Goal: Transaction & Acquisition: Book appointment/travel/reservation

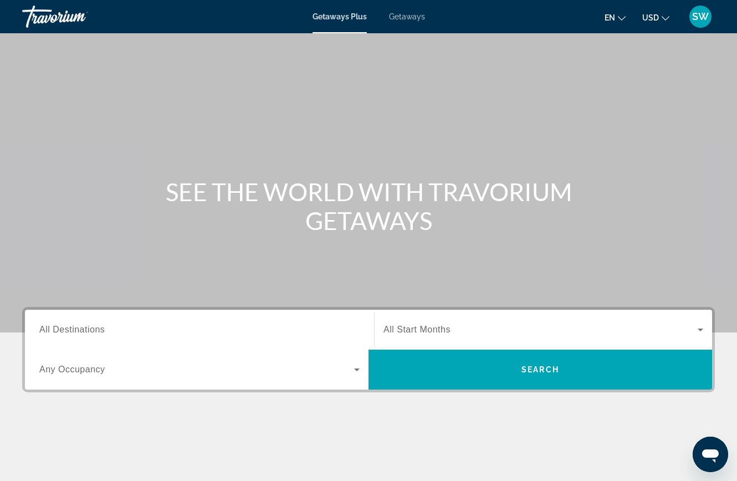
click at [340, 366] on span "Search widget" at bounding box center [196, 369] width 315 height 13
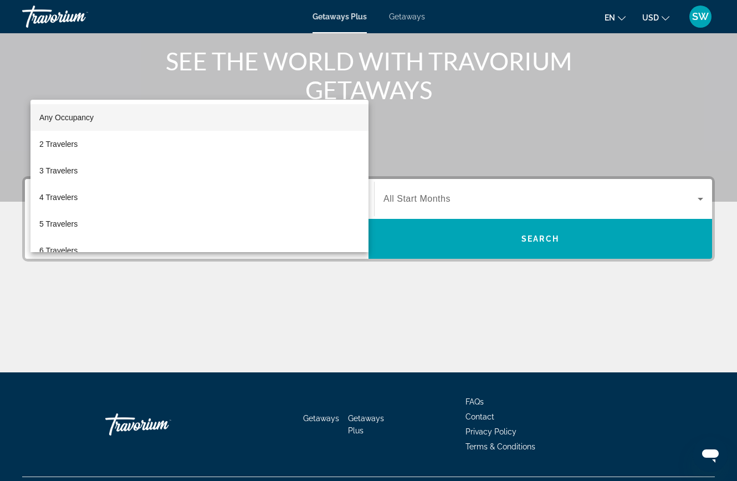
scroll to position [158, 0]
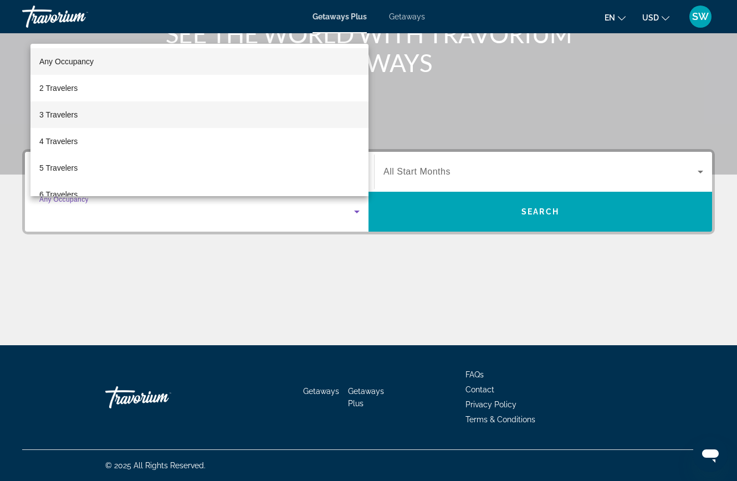
click at [230, 112] on mat-option "3 Travelers" at bounding box center [199, 114] width 338 height 27
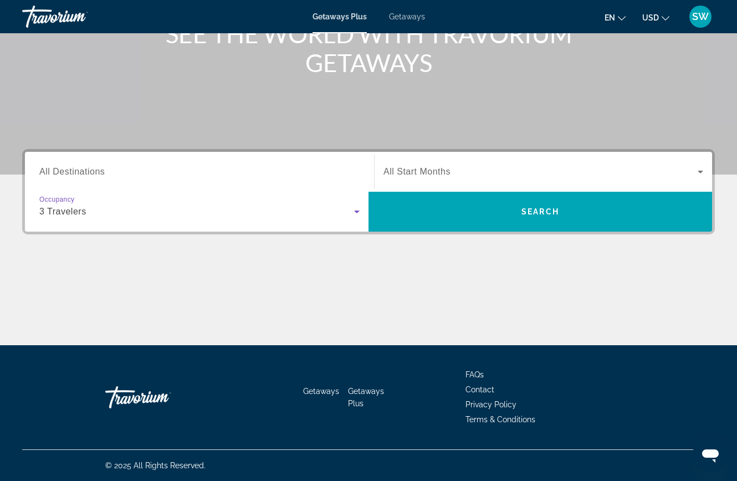
click at [484, 171] on span "Search widget" at bounding box center [540, 171] width 314 height 13
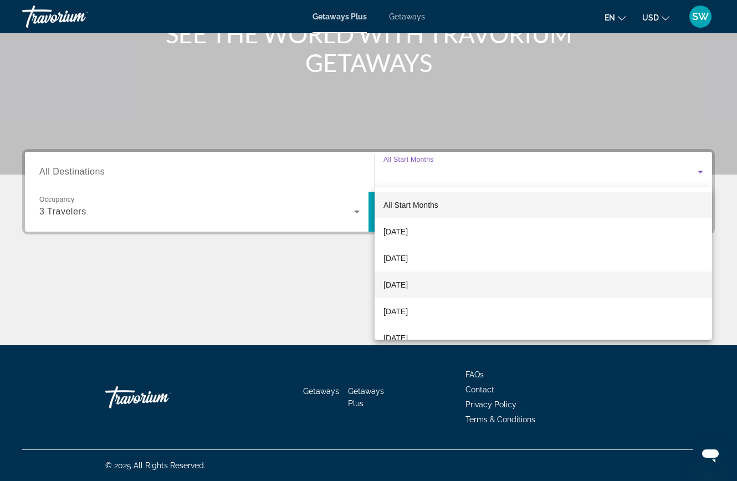
click at [408, 283] on span "[DATE]" at bounding box center [395, 284] width 24 height 13
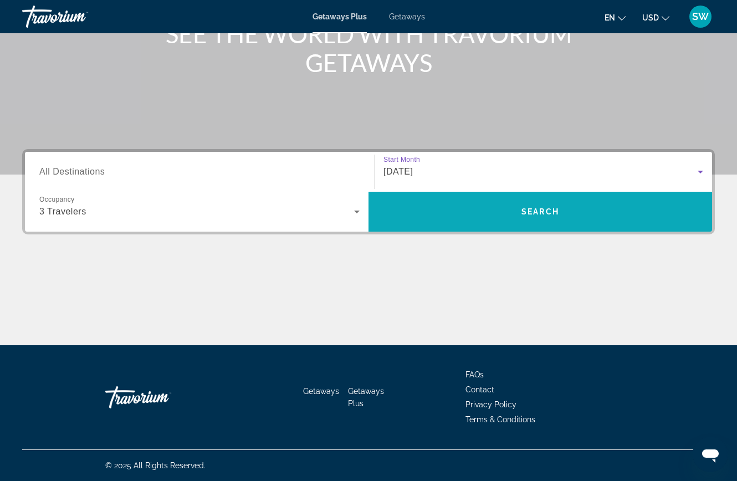
click at [474, 213] on span "Search widget" at bounding box center [540, 211] width 344 height 27
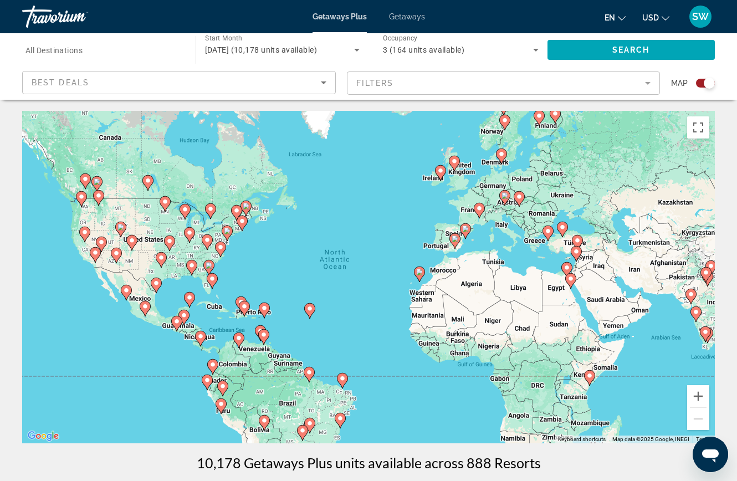
click at [161, 258] on div "To activate drag with keyboard, press Alt + Enter. Once in keyboard drag state,…" at bounding box center [368, 277] width 693 height 332
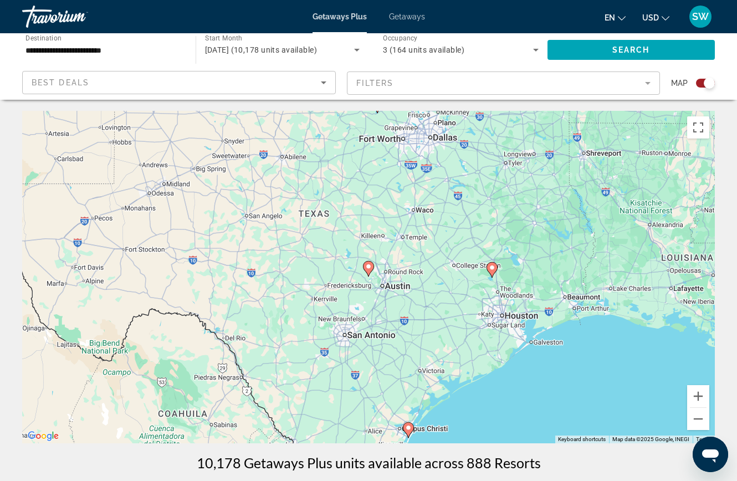
type input "**********"
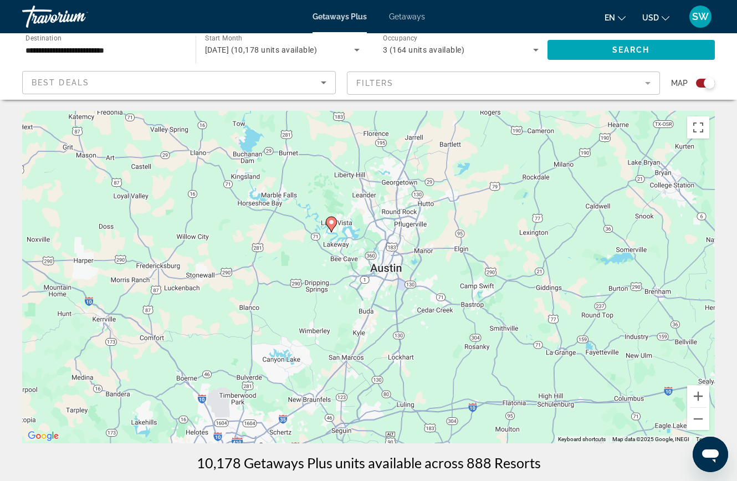
click at [331, 222] on image "Main content" at bounding box center [331, 222] width 7 height 7
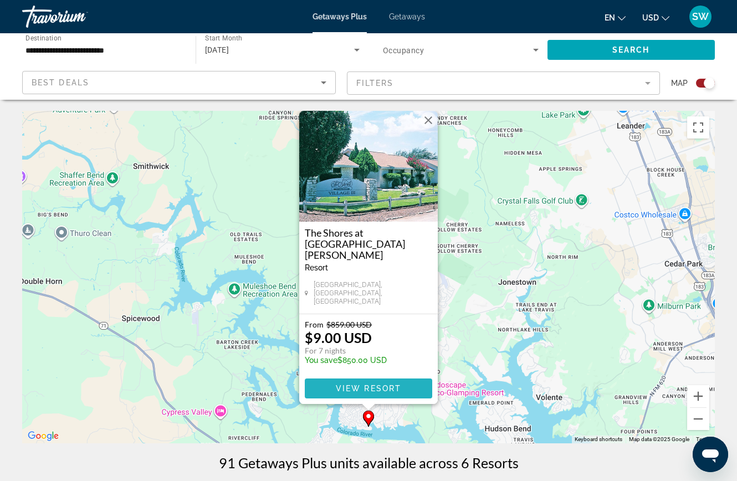
click at [367, 388] on span "View Resort" at bounding box center [368, 388] width 65 height 9
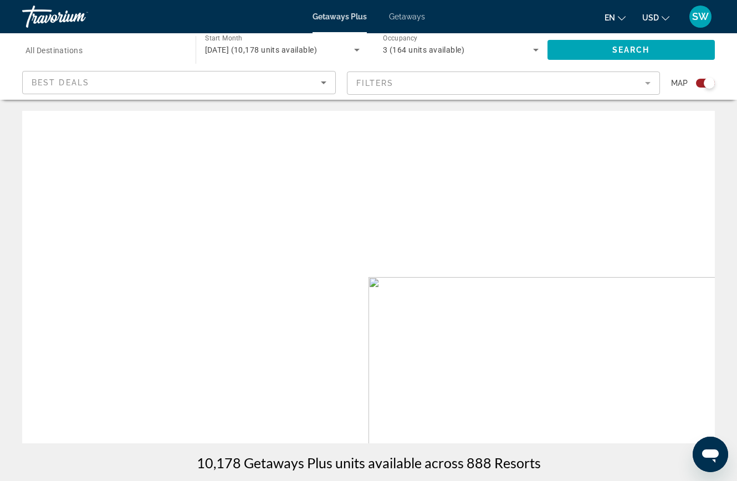
click at [312, 86] on div "Best Deals" at bounding box center [176, 82] width 289 height 13
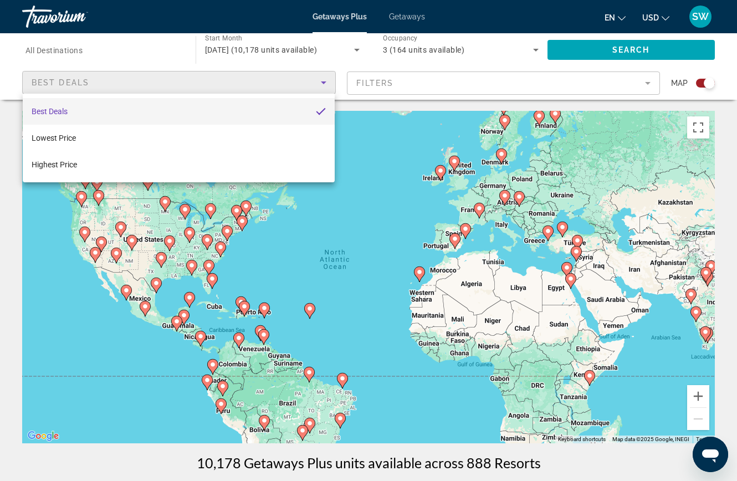
click at [299, 59] on div at bounding box center [368, 240] width 737 height 481
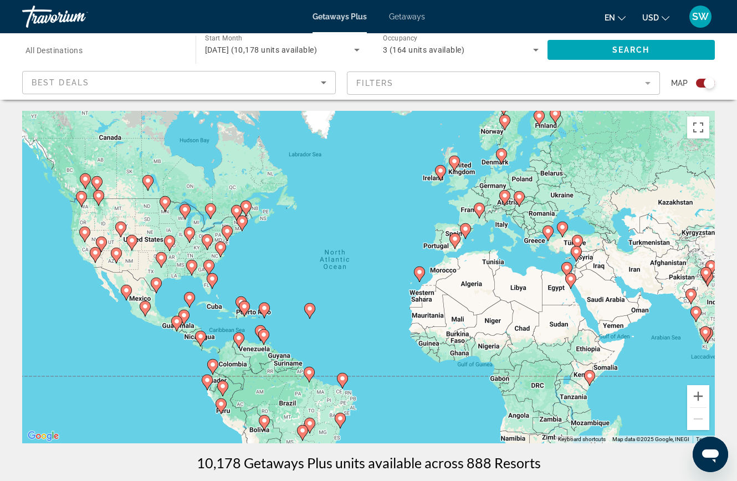
click at [409, 13] on span "Getaways" at bounding box center [407, 16] width 36 height 9
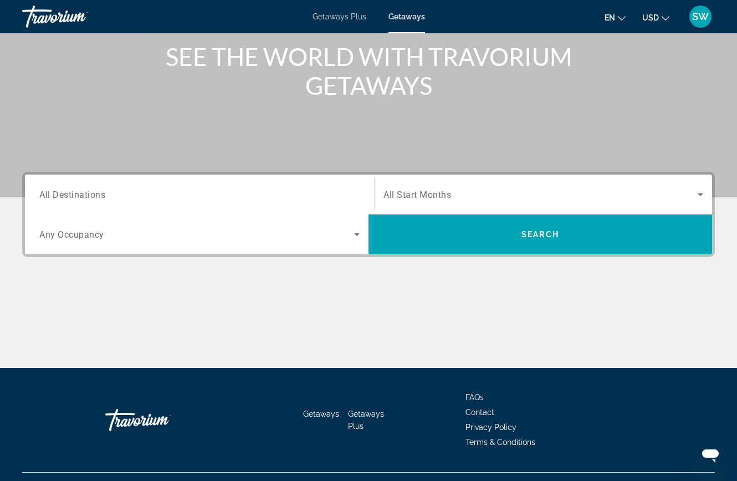
scroll to position [158, 0]
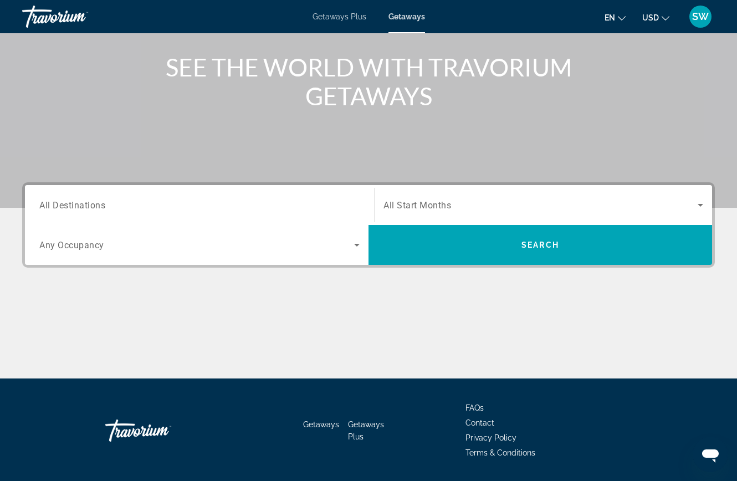
click at [347, 245] on span "Search widget" at bounding box center [196, 244] width 315 height 13
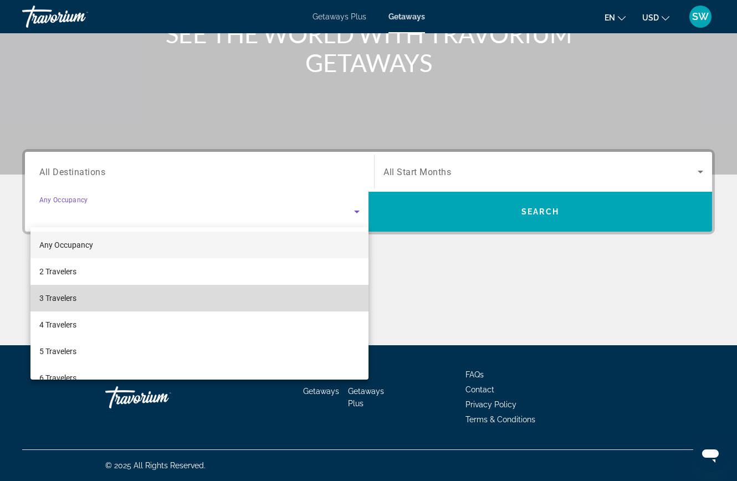
click at [250, 301] on mat-option "3 Travelers" at bounding box center [199, 298] width 338 height 27
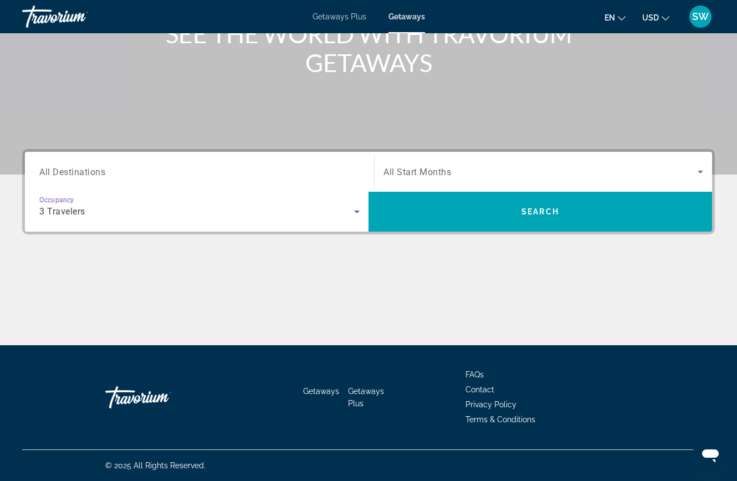
click at [465, 176] on span "Search widget" at bounding box center [540, 171] width 314 height 13
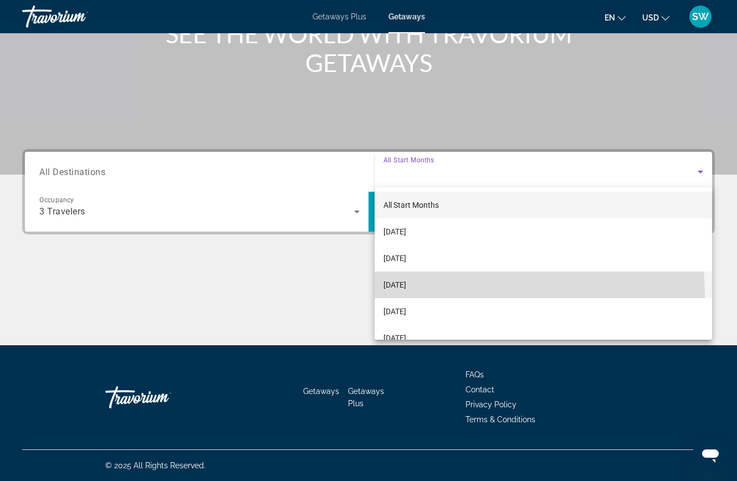
click at [406, 296] on mat-option "[DATE]" at bounding box center [543, 285] width 337 height 27
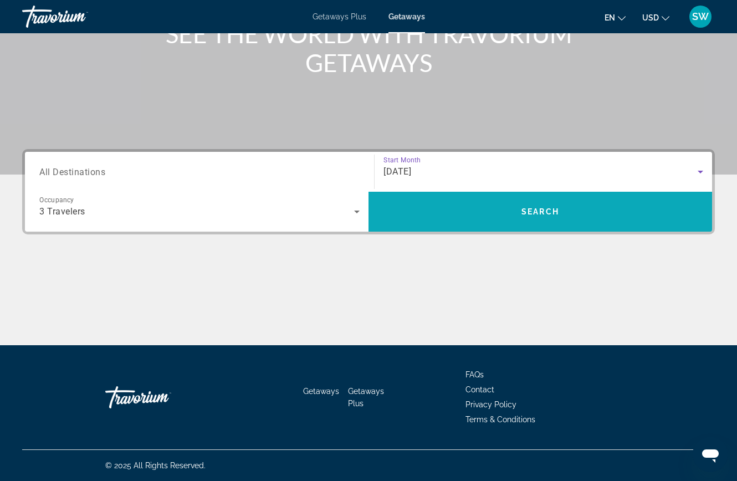
click at [449, 227] on span "Search widget" at bounding box center [540, 212] width 344 height 40
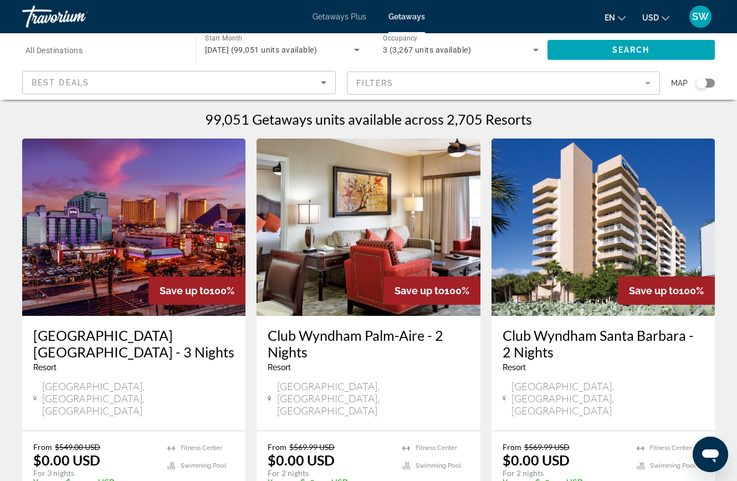
click at [318, 53] on span "November 2025 (99,051 units available)" at bounding box center [261, 49] width 112 height 9
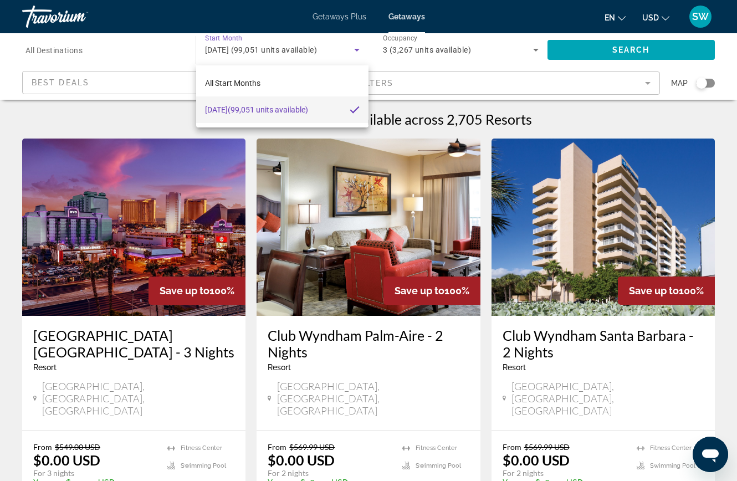
click at [527, 56] on div at bounding box center [368, 240] width 737 height 481
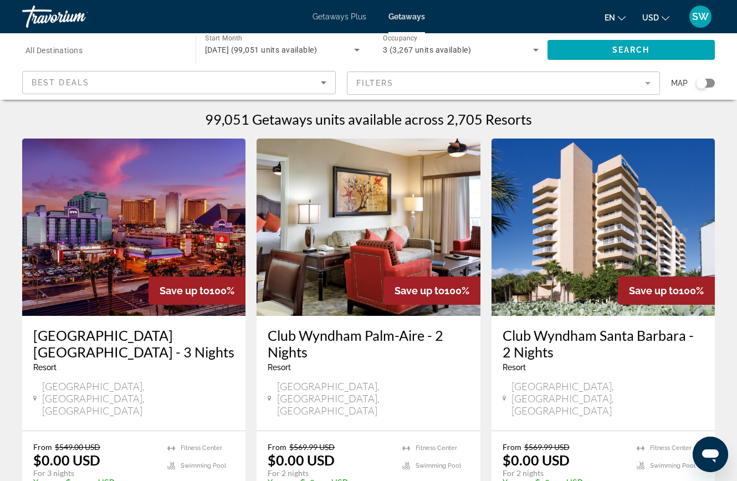
click at [535, 50] on icon "Search widget" at bounding box center [536, 50] width 6 height 3
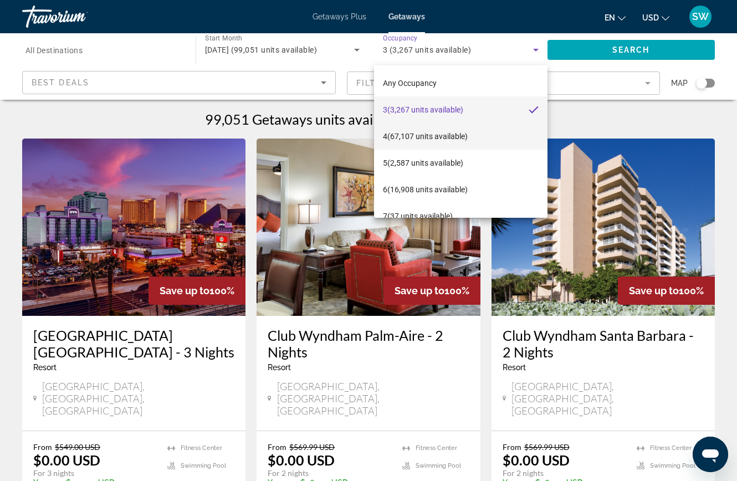
click at [465, 141] on span "4 (67,107 units available)" at bounding box center [425, 136] width 85 height 13
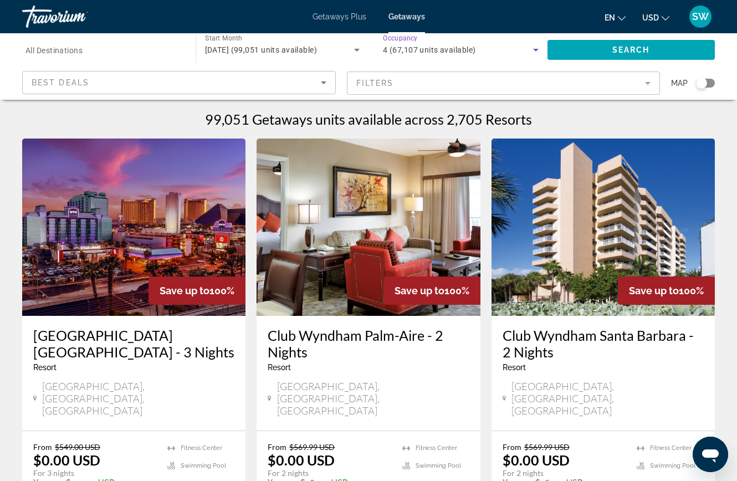
click at [318, 48] on span "November 2025 (99,051 units available)" at bounding box center [261, 49] width 112 height 9
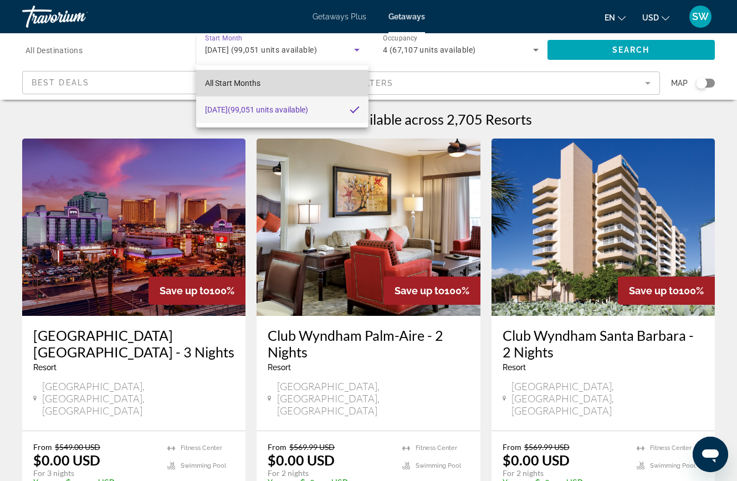
click at [241, 84] on span "All Start Months" at bounding box center [232, 83] width 55 height 9
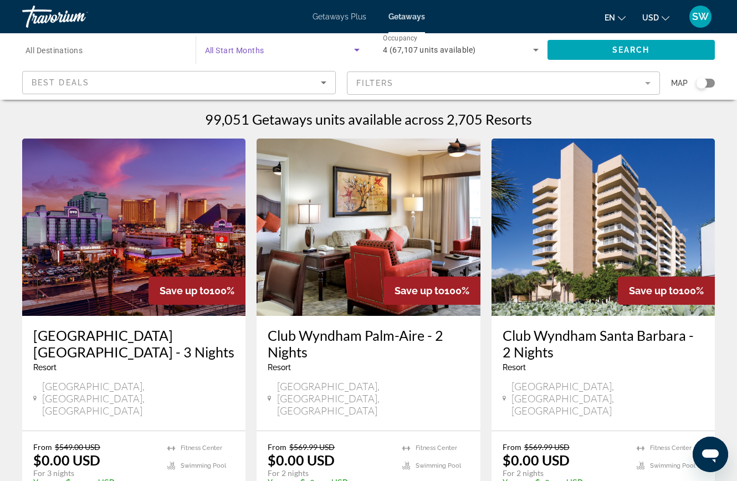
click at [357, 50] on icon "Search widget" at bounding box center [357, 50] width 6 height 3
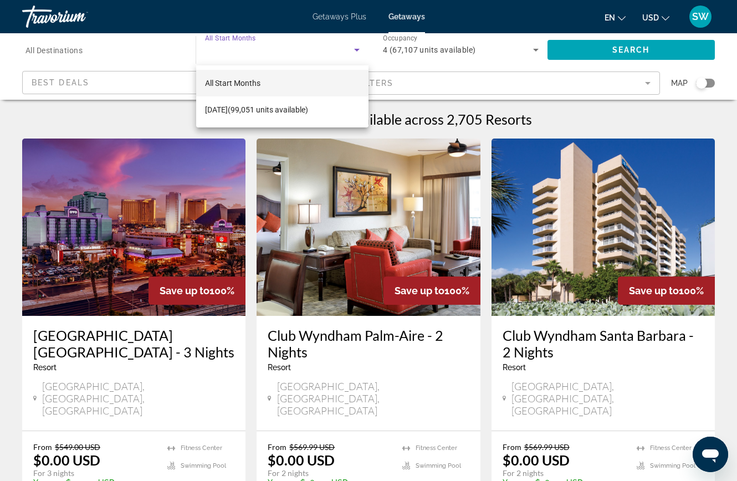
click at [357, 48] on div at bounding box center [368, 240] width 737 height 481
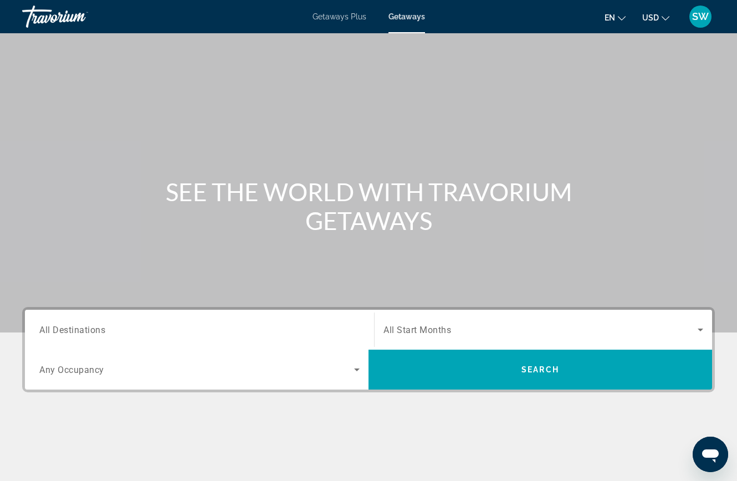
click at [469, 326] on span "Search widget" at bounding box center [540, 329] width 314 height 13
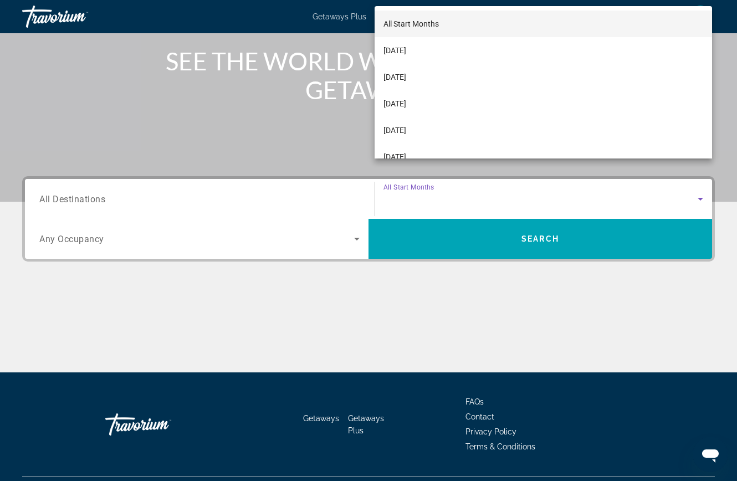
scroll to position [158, 0]
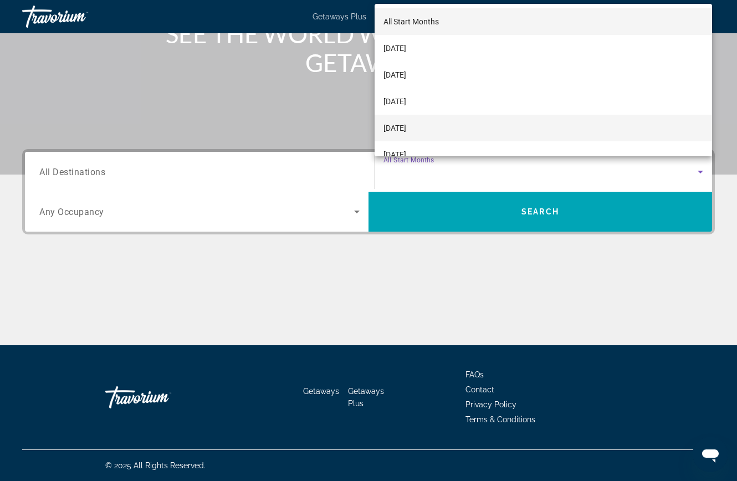
click at [406, 130] on span "[DATE]" at bounding box center [394, 127] width 23 height 13
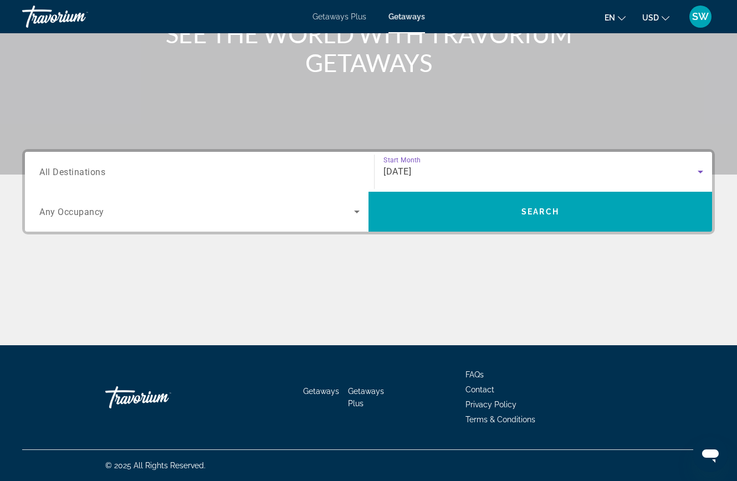
click at [337, 214] on span "Search widget" at bounding box center [196, 211] width 315 height 13
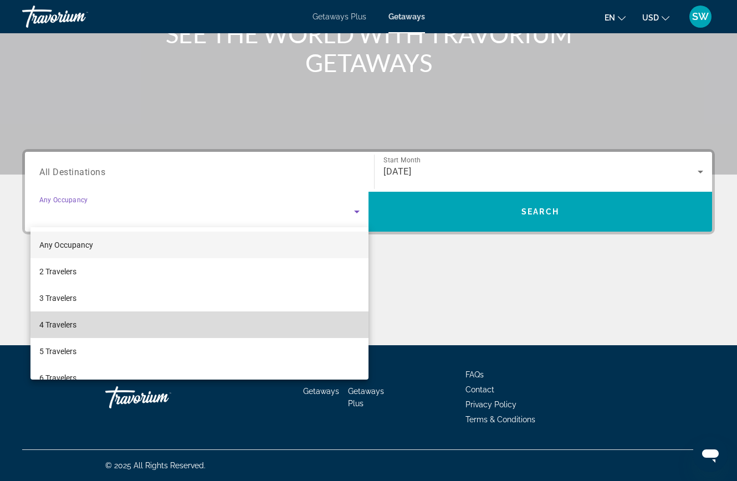
click at [201, 321] on mat-option "4 Travelers" at bounding box center [199, 324] width 338 height 27
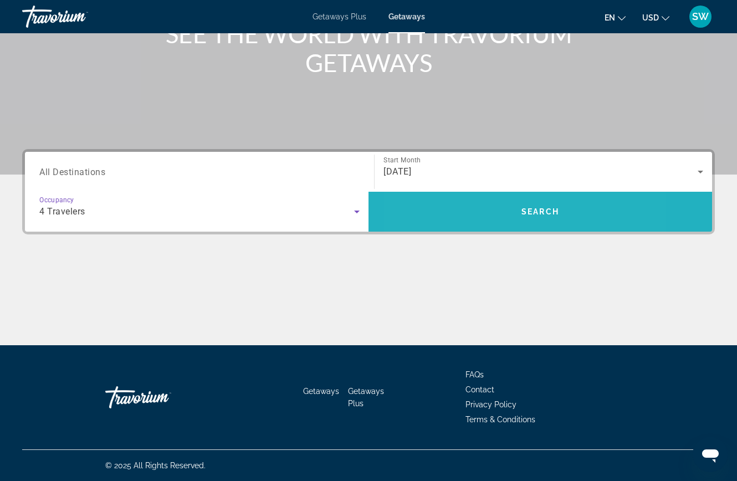
click at [489, 208] on span "Search widget" at bounding box center [540, 211] width 344 height 27
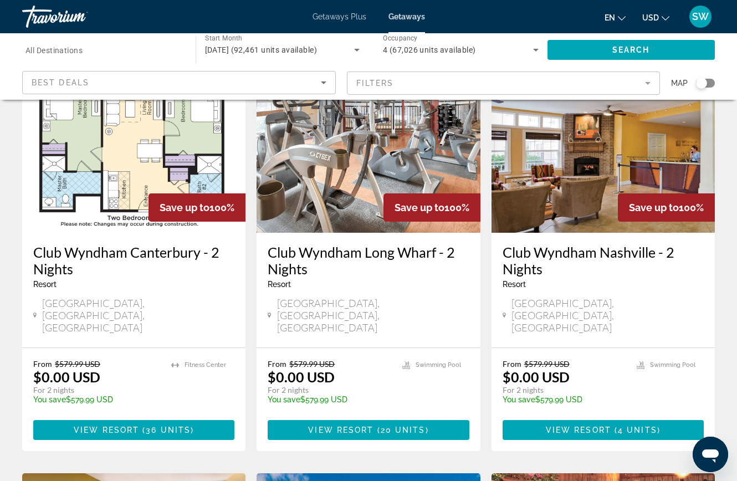
scroll to position [933, 0]
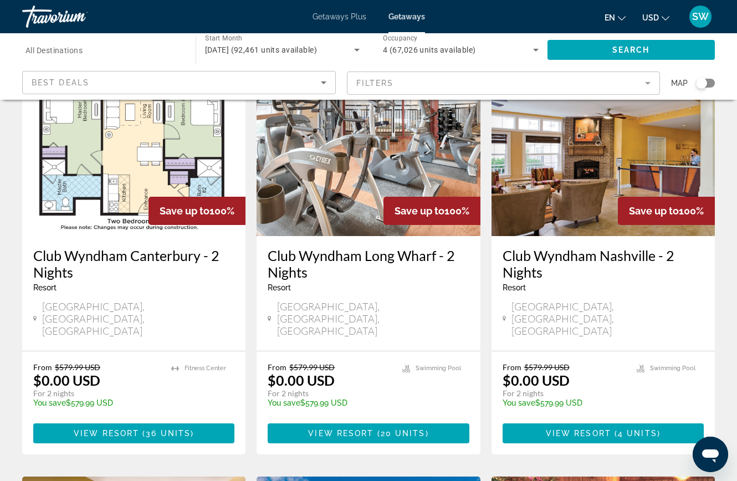
click at [632, 84] on mat-form-field "Filters" at bounding box center [504, 82] width 314 height 23
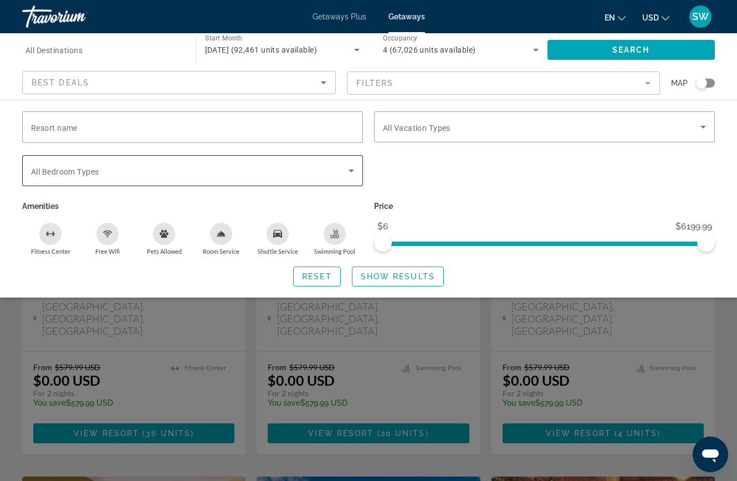
click at [351, 176] on icon "Search widget" at bounding box center [351, 170] width 13 height 13
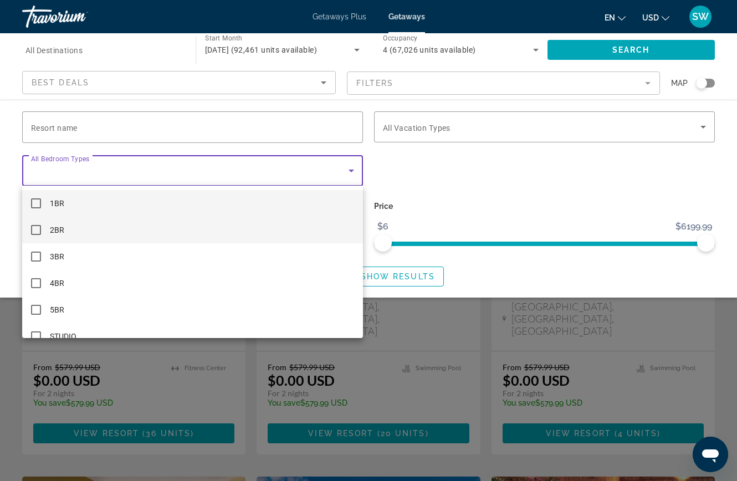
click at [35, 233] on mat-pseudo-checkbox at bounding box center [36, 230] width 10 height 10
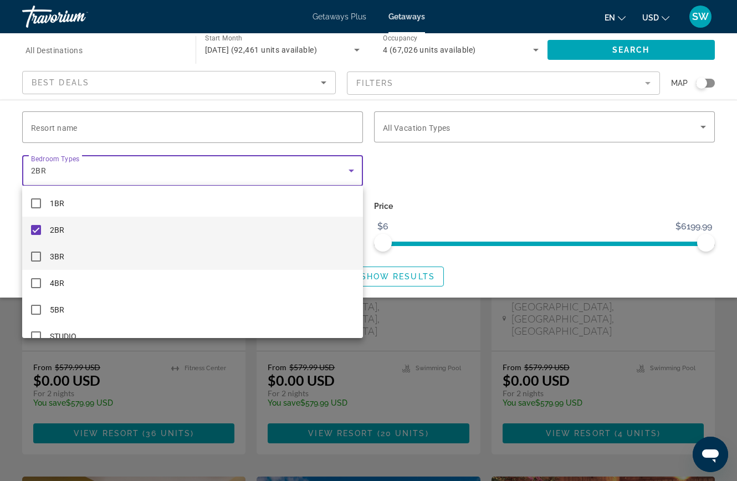
click at [36, 261] on mat-pseudo-checkbox at bounding box center [36, 257] width 10 height 10
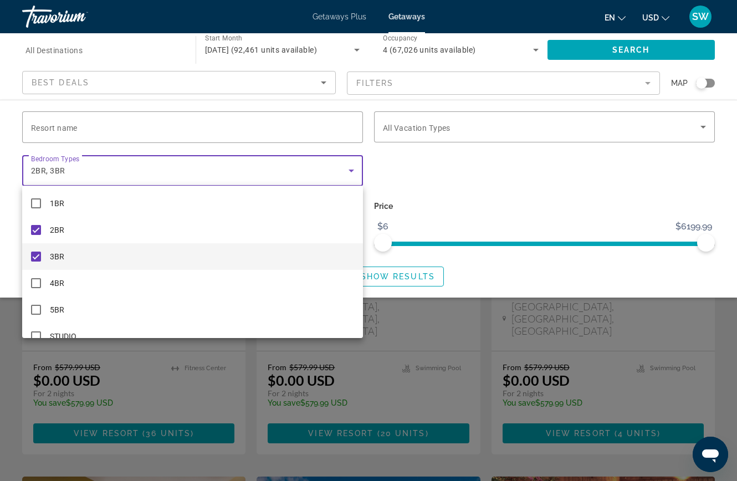
click at [696, 129] on div at bounding box center [368, 240] width 737 height 481
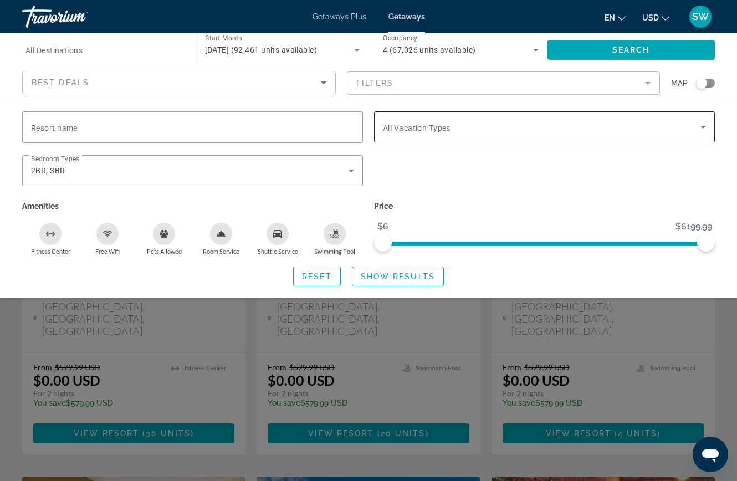
click at [701, 126] on icon "Search widget" at bounding box center [703, 127] width 6 height 3
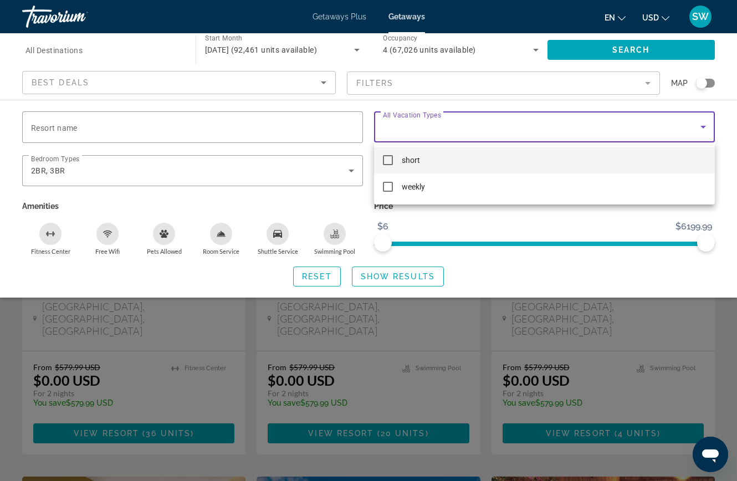
click at [404, 166] on span "short" at bounding box center [411, 159] width 18 height 13
click at [730, 168] on div at bounding box center [368, 240] width 737 height 481
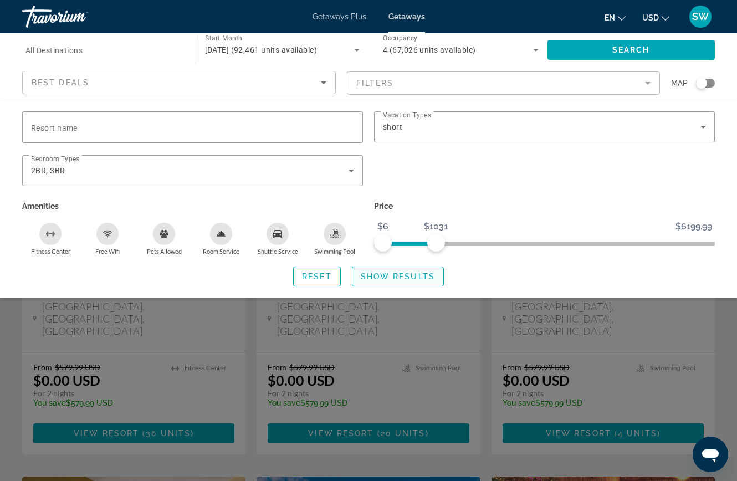
click at [389, 280] on span "Show Results" at bounding box center [398, 276] width 74 height 9
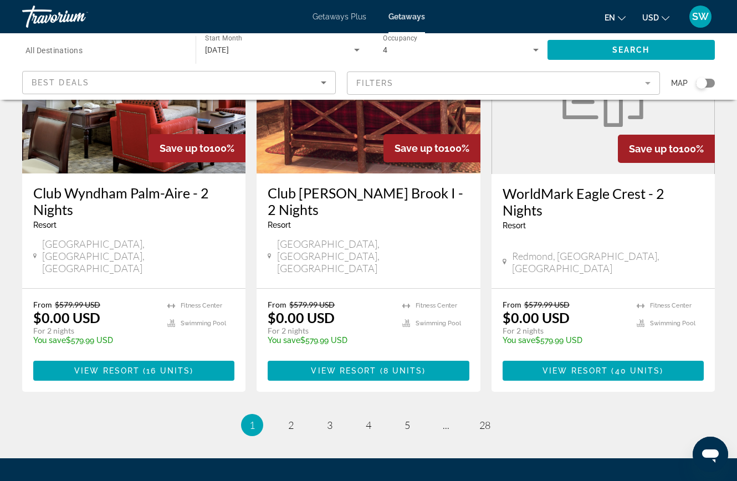
scroll to position [1430, 0]
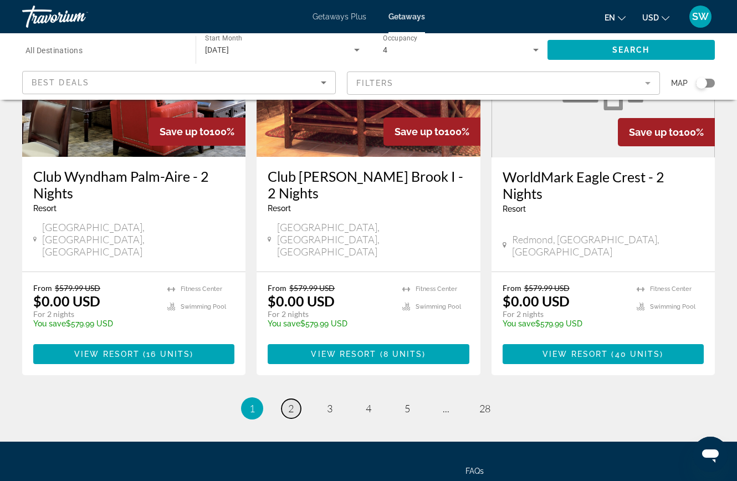
click at [291, 402] on span "2" at bounding box center [291, 408] width 6 height 12
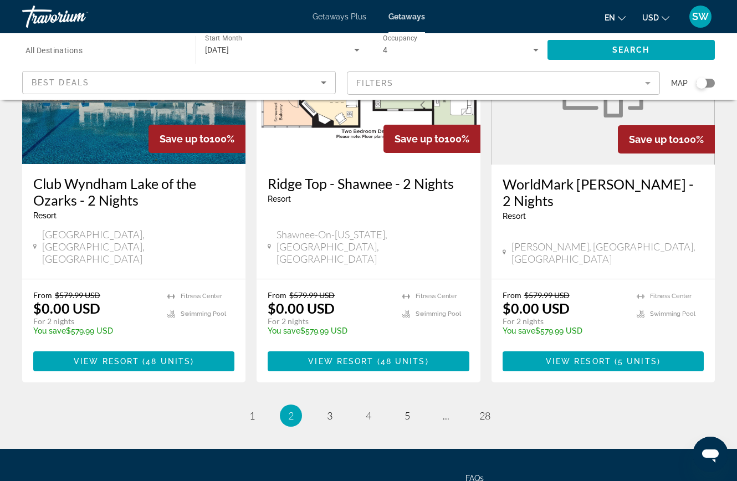
scroll to position [1394, 0]
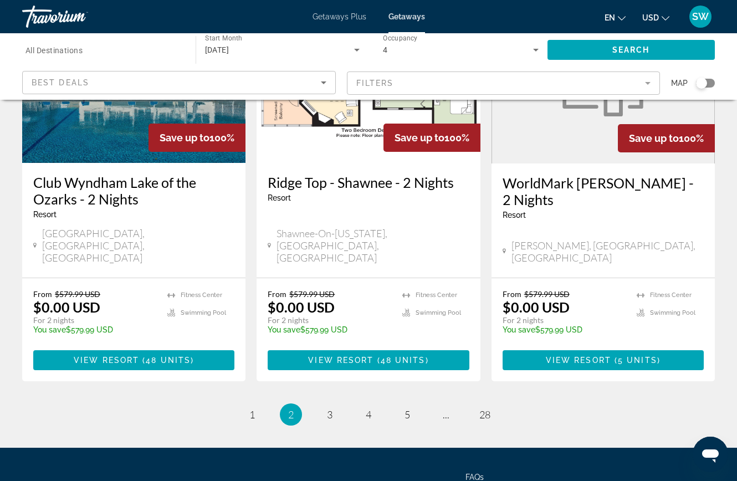
click at [322, 403] on ul "2 / 28 page 1 You're on page 2 page 3 page 4 page 5 page ... page 28" at bounding box center [368, 414] width 693 height 22
click at [330, 408] on span "3" at bounding box center [330, 414] width 6 height 12
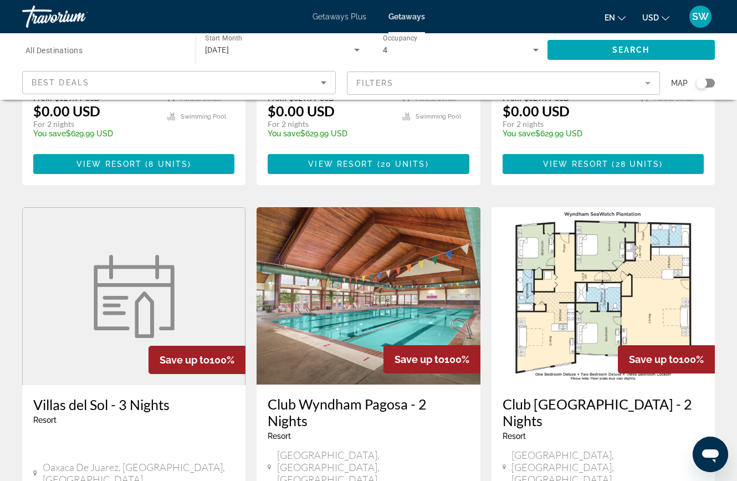
scroll to position [1174, 0]
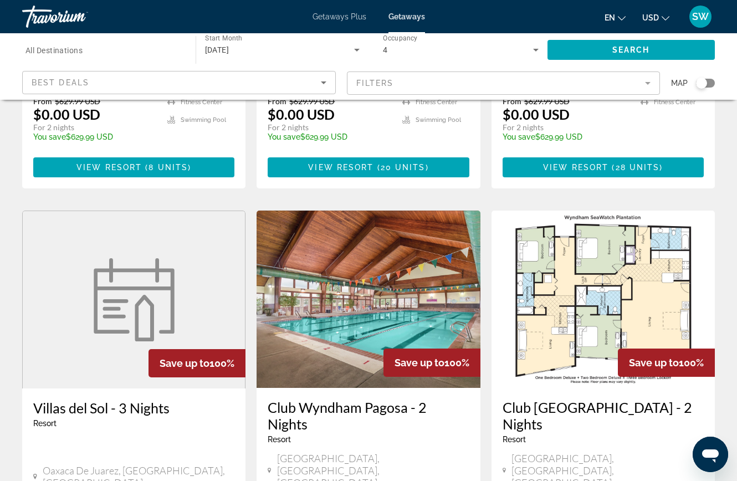
click at [674, 399] on h3 "Club Wyndham Seawatch Resort - 2 Nights" at bounding box center [603, 415] width 201 height 33
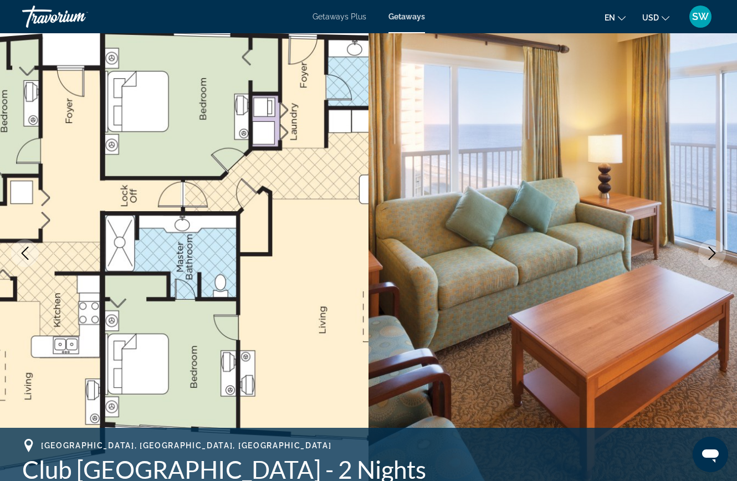
scroll to position [45, 0]
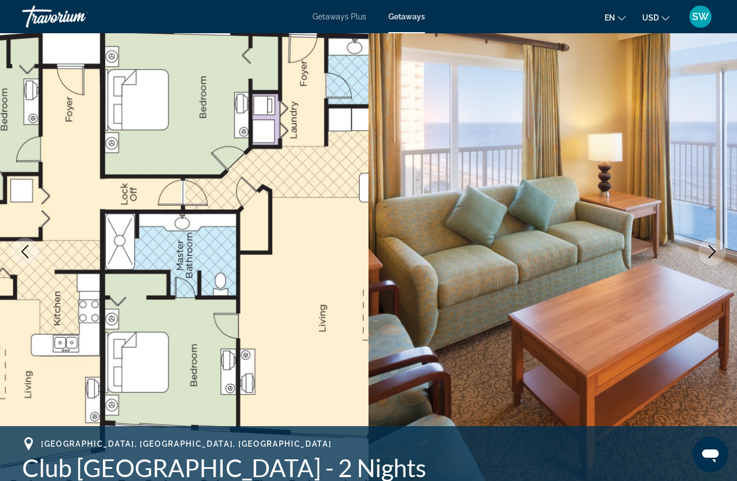
click at [710, 253] on icon "Next image" at bounding box center [711, 251] width 13 height 13
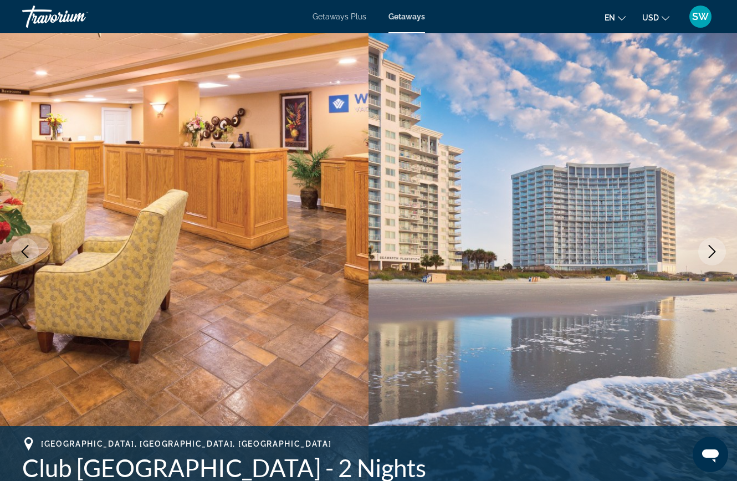
click at [713, 259] on button "Next image" at bounding box center [712, 252] width 28 height 28
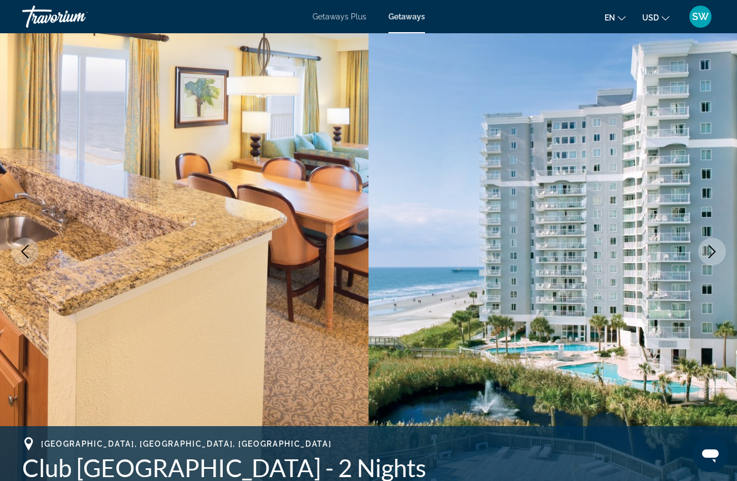
click at [716, 258] on icon "Next image" at bounding box center [711, 251] width 13 height 13
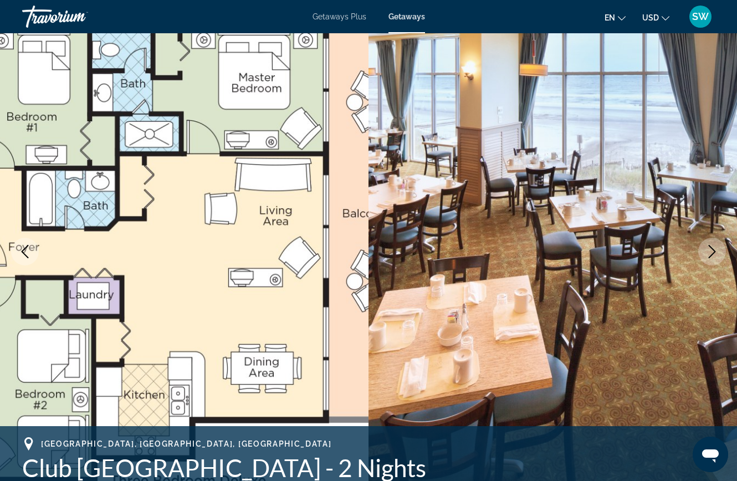
click at [38, 253] on button "Previous image" at bounding box center [25, 252] width 28 height 28
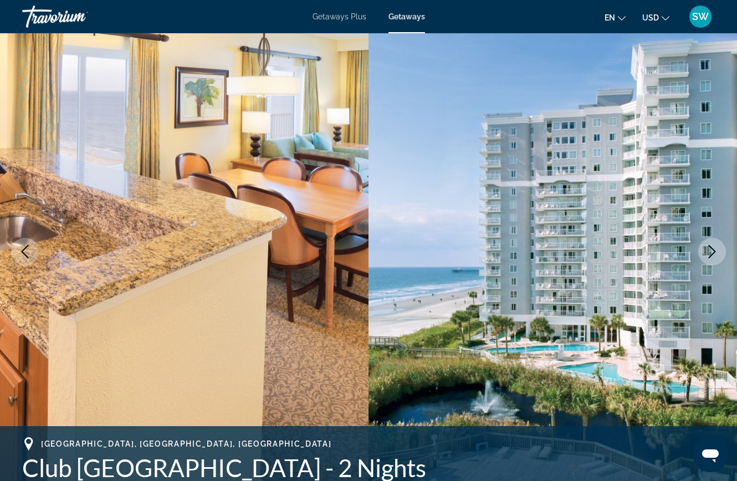
click at [711, 253] on icon "Next image" at bounding box center [711, 251] width 13 height 13
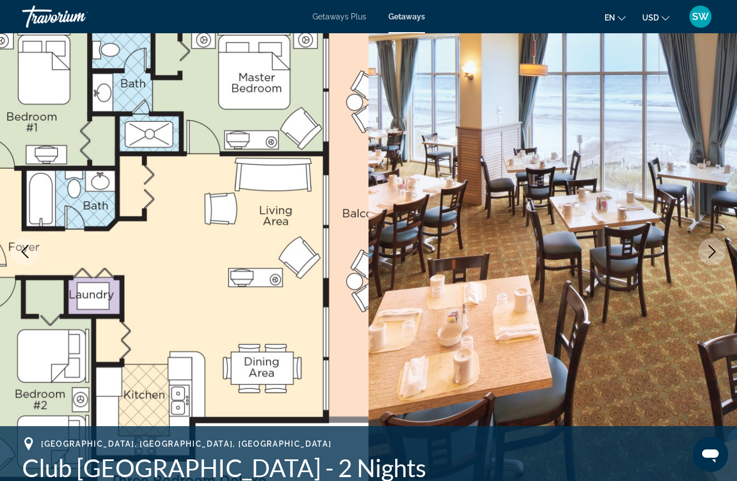
click at [712, 255] on icon "Next image" at bounding box center [711, 251] width 13 height 13
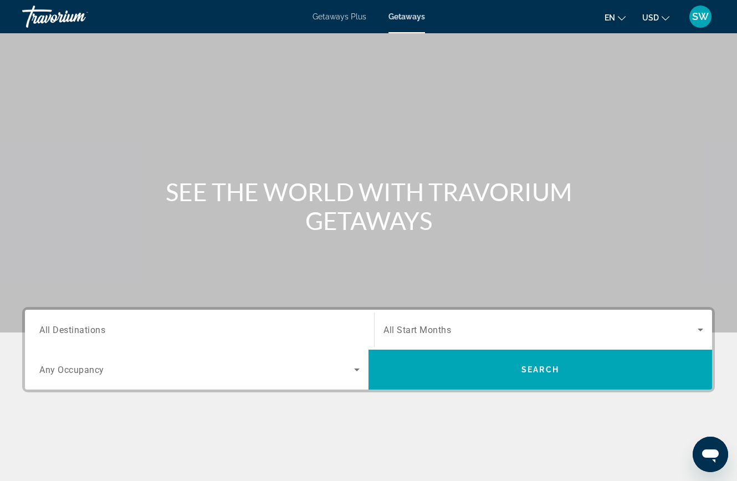
click at [704, 22] on span "SW" at bounding box center [700, 16] width 17 height 11
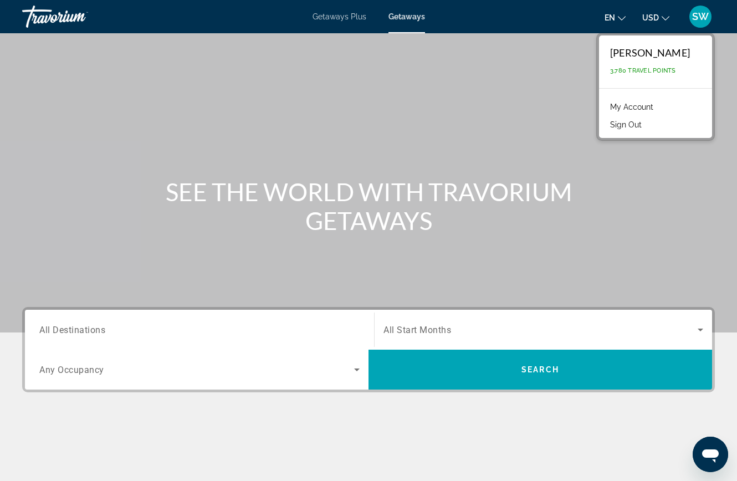
click at [387, 94] on div "Main content" at bounding box center [368, 166] width 737 height 332
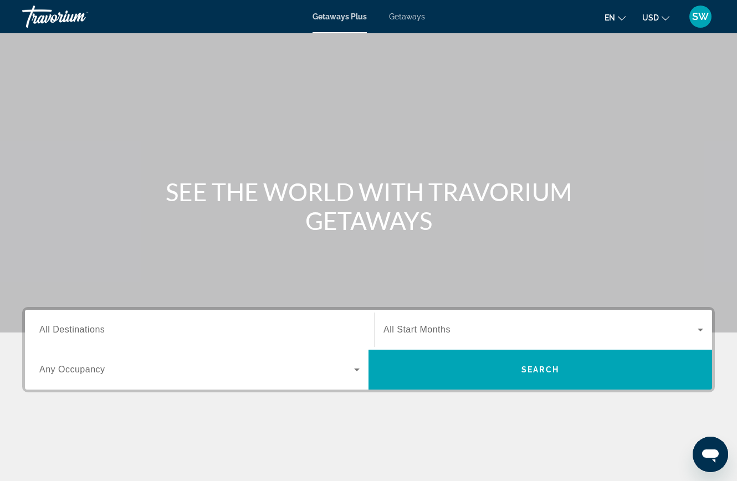
click at [95, 327] on span "All Destinations" at bounding box center [71, 329] width 65 height 9
click at [95, 327] on input "Destination All Destinations" at bounding box center [199, 330] width 320 height 13
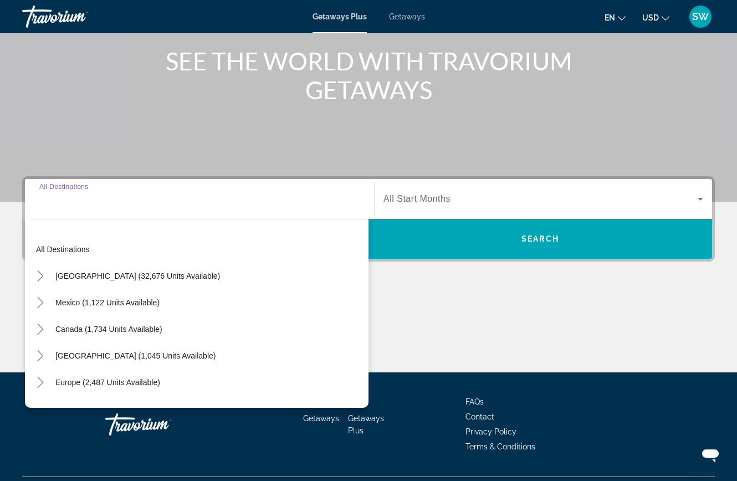
scroll to position [158, 0]
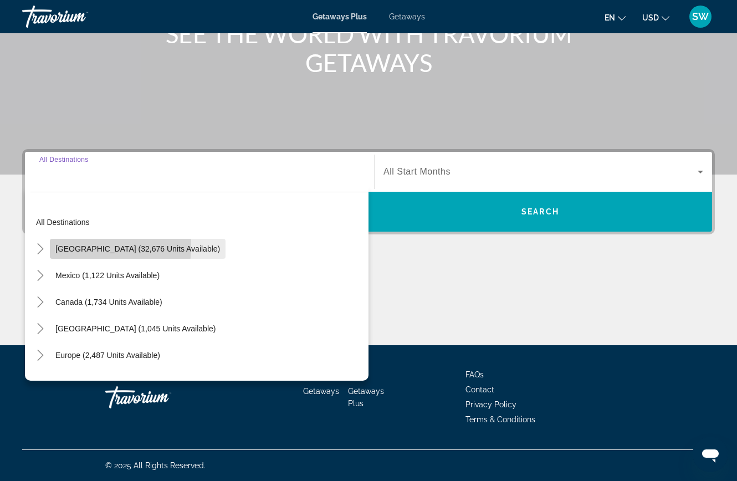
click at [62, 245] on span "[GEOGRAPHIC_DATA] (32,676 units available)" at bounding box center [137, 248] width 165 height 9
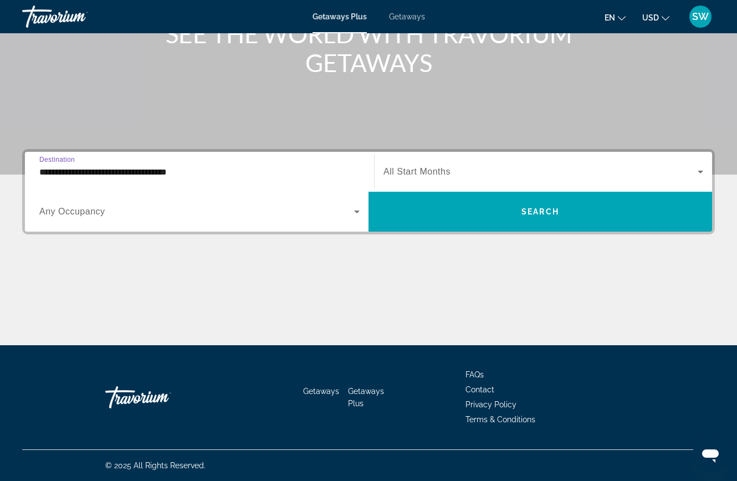
click at [62, 173] on input "**********" at bounding box center [199, 172] width 320 height 13
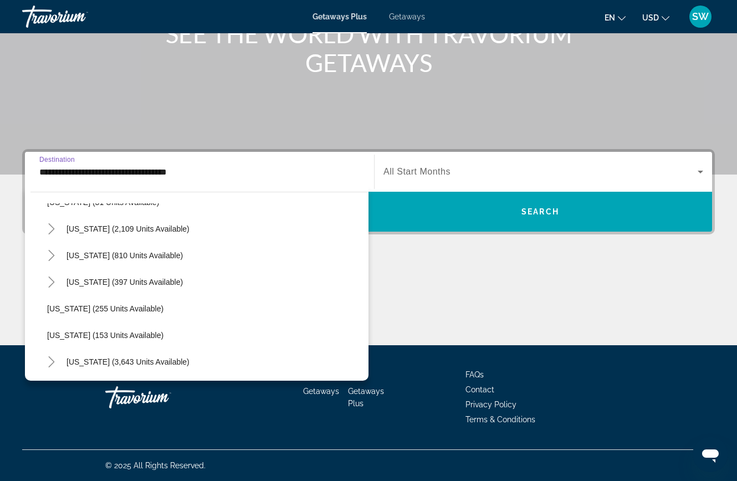
scroll to position [817, 0]
click at [54, 286] on icon "Toggle Texas (397 units available)" at bounding box center [51, 283] width 11 height 11
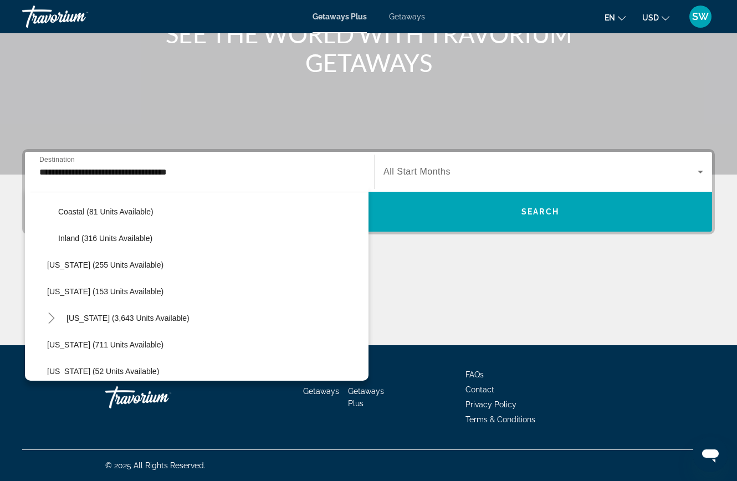
scroll to position [914, 0]
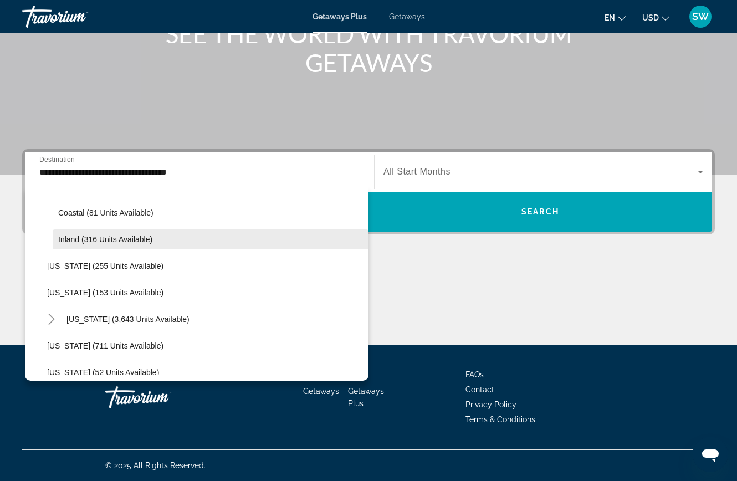
click at [74, 240] on span "Inland (316 units available)" at bounding box center [105, 239] width 94 height 9
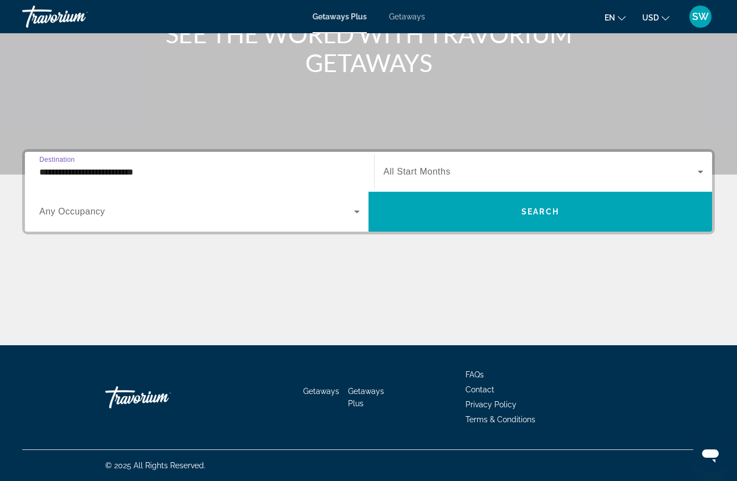
click at [69, 172] on input "**********" at bounding box center [199, 172] width 320 height 13
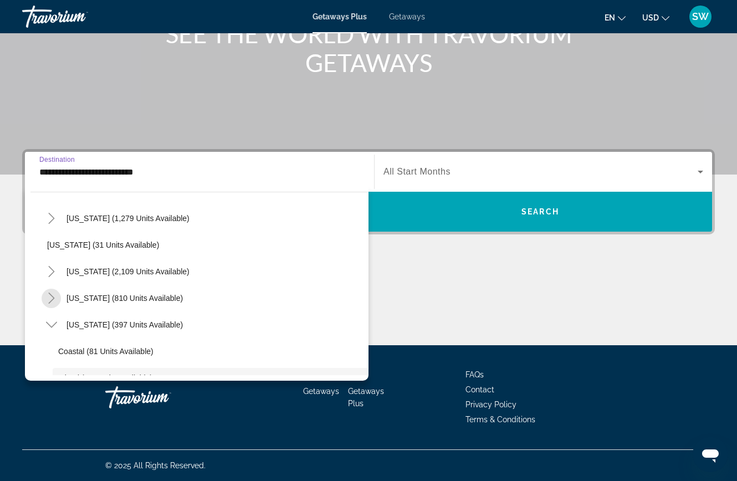
scroll to position [775, 0]
click at [53, 263] on mat-icon "Toggle South Carolina (2,109 units available)" at bounding box center [51, 272] width 19 height 19
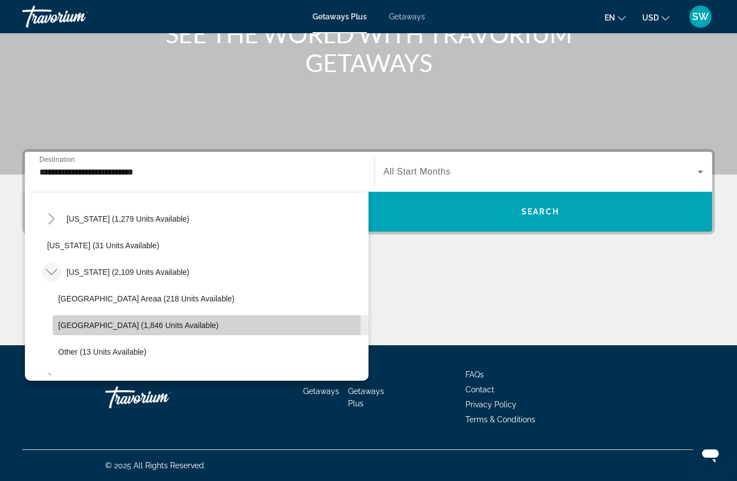
click at [66, 316] on span "Search widget" at bounding box center [211, 325] width 316 height 27
type input "**********"
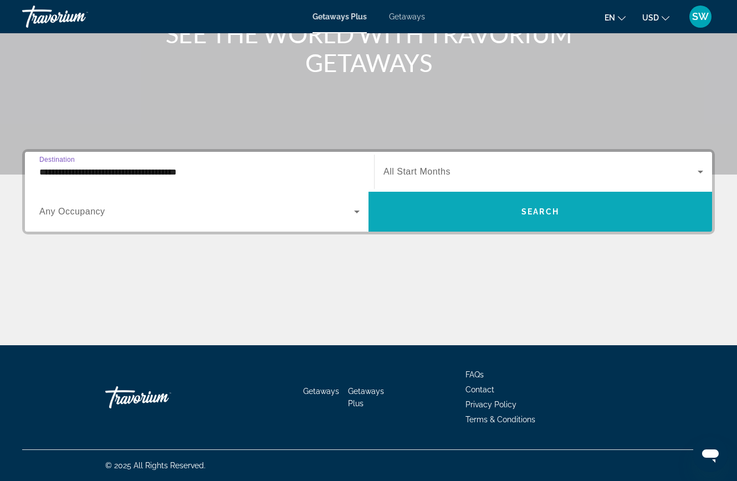
click at [509, 209] on span "Search widget" at bounding box center [540, 211] width 344 height 27
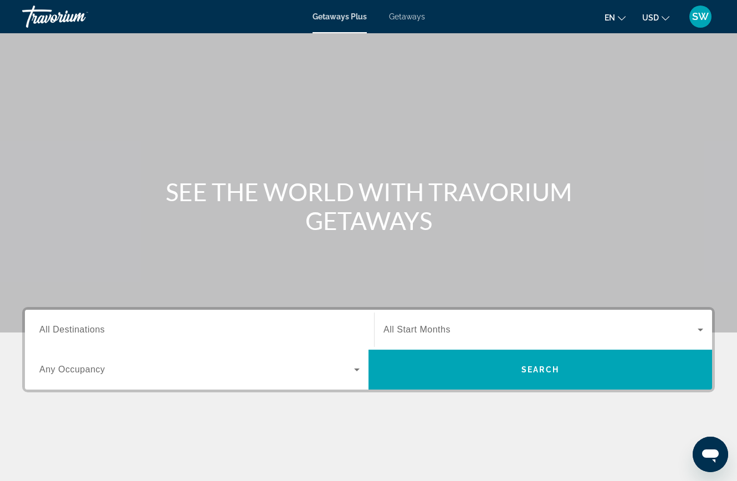
click at [272, 335] on input "Destination All Destinations" at bounding box center [199, 330] width 320 height 13
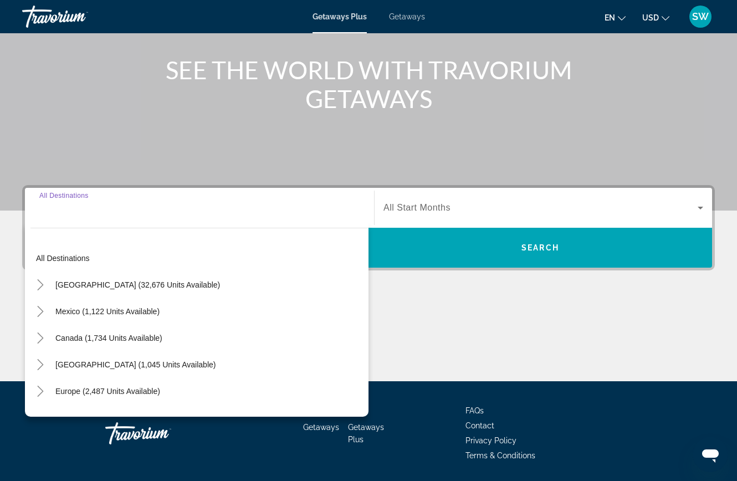
scroll to position [158, 0]
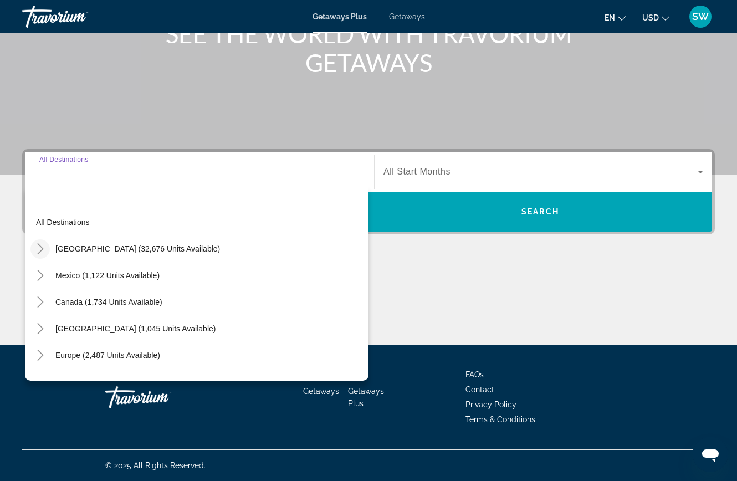
click at [32, 246] on mat-icon "Toggle United States (32,676 units available)" at bounding box center [39, 248] width 19 height 19
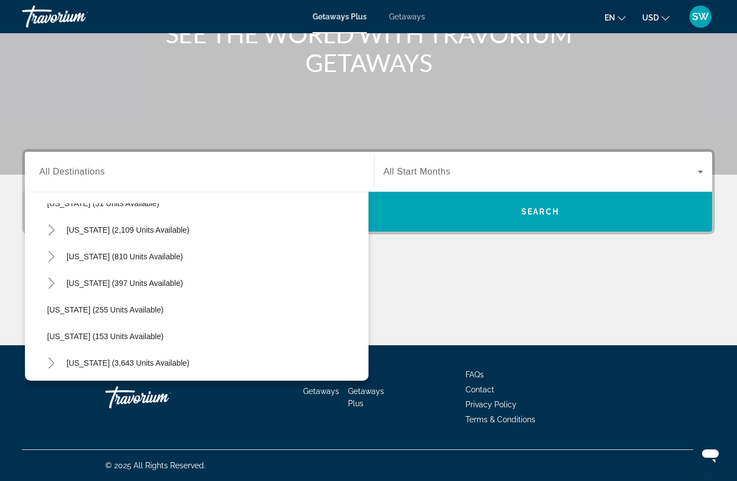
scroll to position [820, 0]
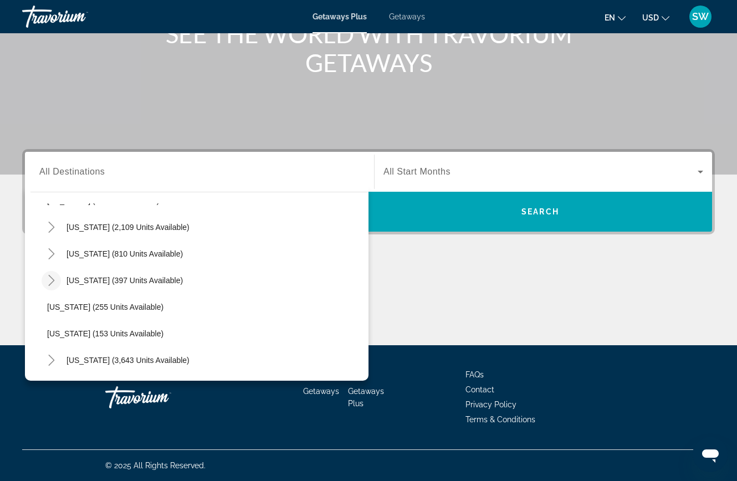
click at [52, 280] on icon "Toggle Texas (397 units available)" at bounding box center [51, 280] width 11 height 11
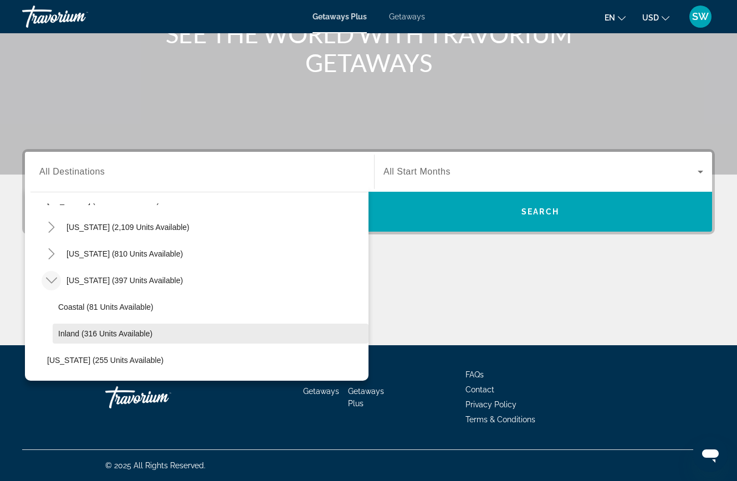
click at [64, 331] on span "Inland (316 units available)" at bounding box center [105, 333] width 94 height 9
type input "**********"
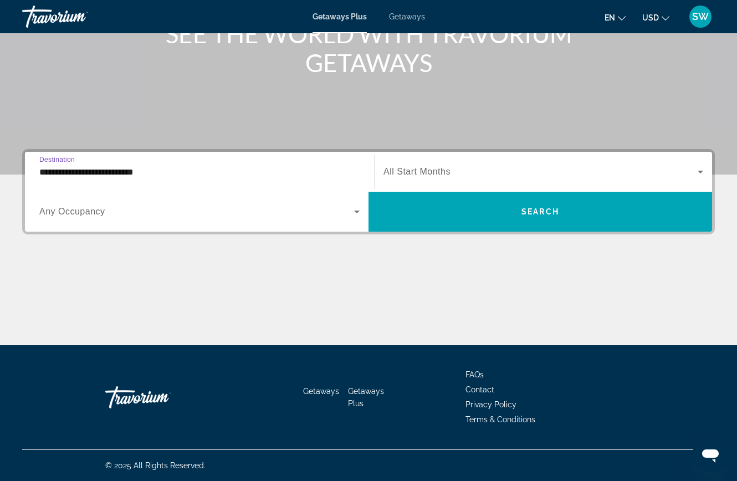
click at [440, 173] on span "All Start Months" at bounding box center [416, 171] width 67 height 9
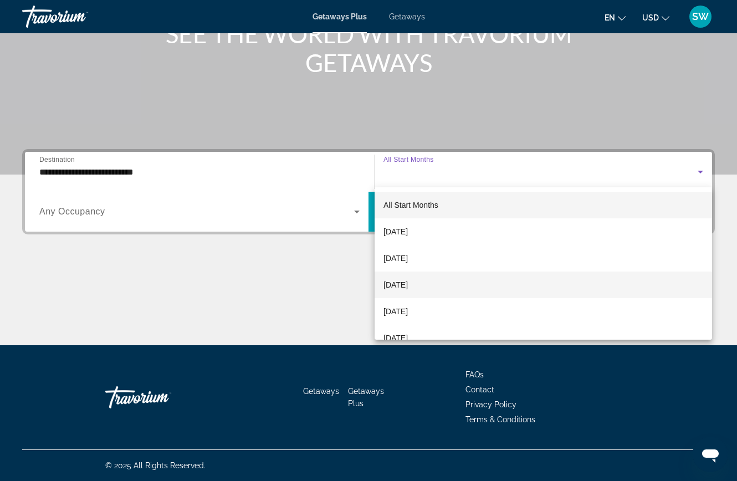
click at [402, 281] on span "[DATE]" at bounding box center [395, 284] width 24 height 13
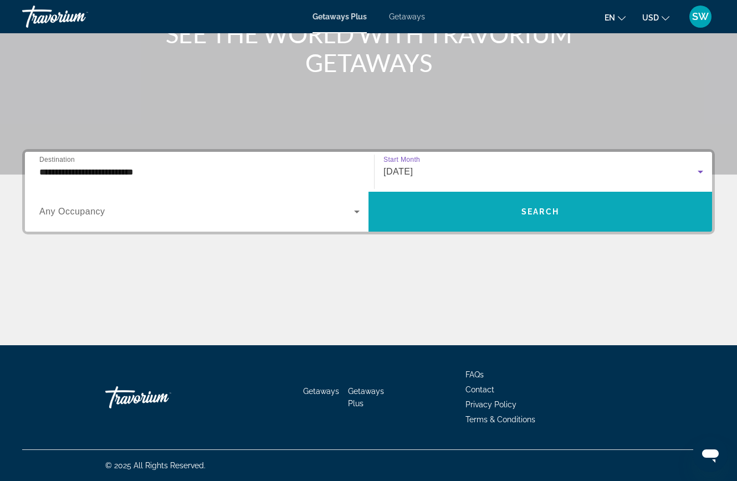
click at [441, 203] on span "Search widget" at bounding box center [540, 211] width 344 height 27
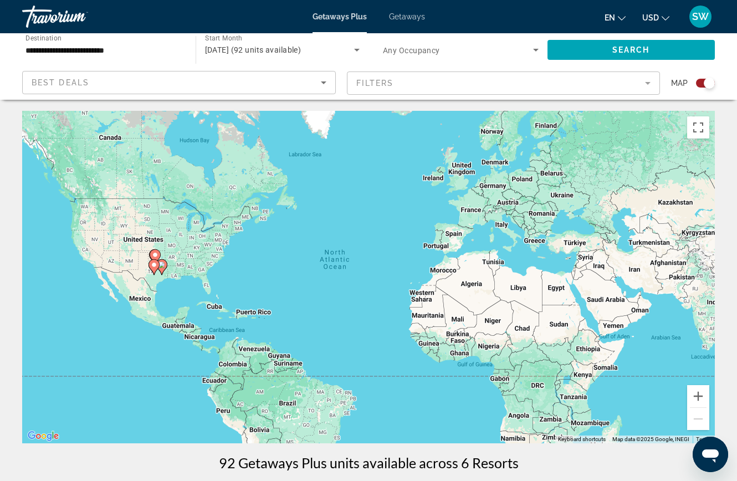
click at [350, 49] on icon "Search widget" at bounding box center [356, 49] width 13 height 13
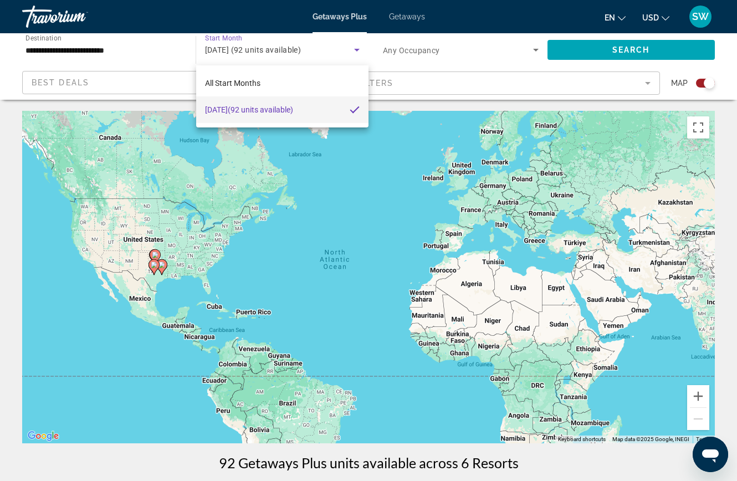
click at [166, 55] on div at bounding box center [368, 240] width 737 height 481
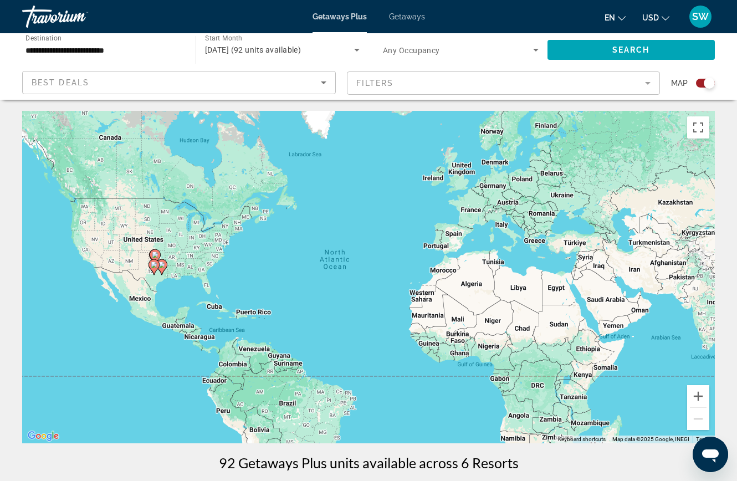
click at [152, 47] on input "**********" at bounding box center [103, 50] width 156 height 13
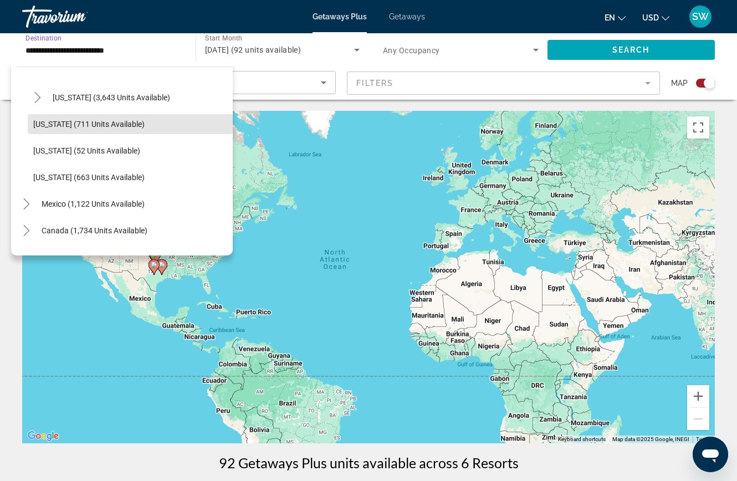
scroll to position [1008, 0]
click at [141, 130] on span "[US_STATE] (711 units available)" at bounding box center [88, 125] width 111 height 9
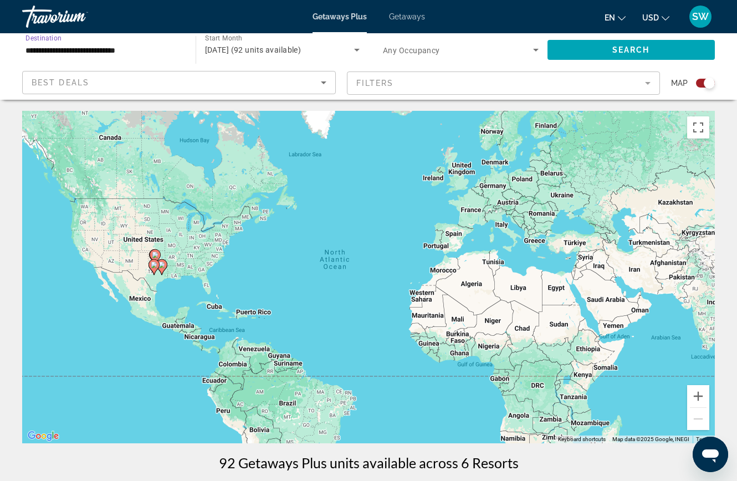
click at [139, 54] on input "**********" at bounding box center [103, 50] width 156 height 13
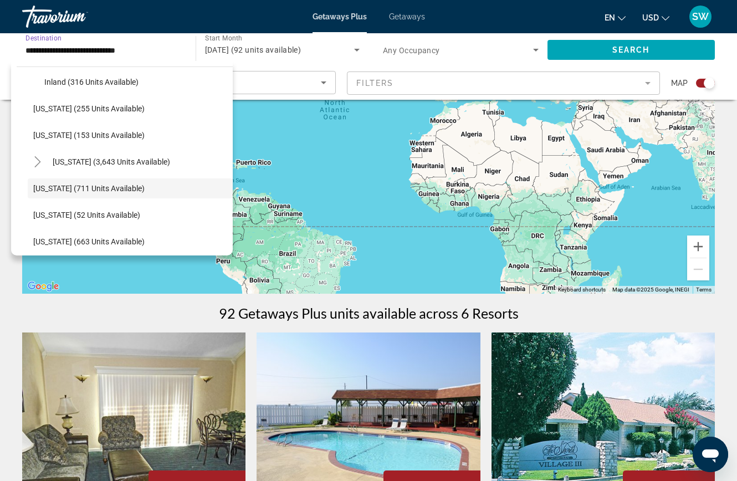
scroll to position [946, 0]
click at [130, 162] on span "[US_STATE] (3,643 units available)" at bounding box center [111, 161] width 117 height 9
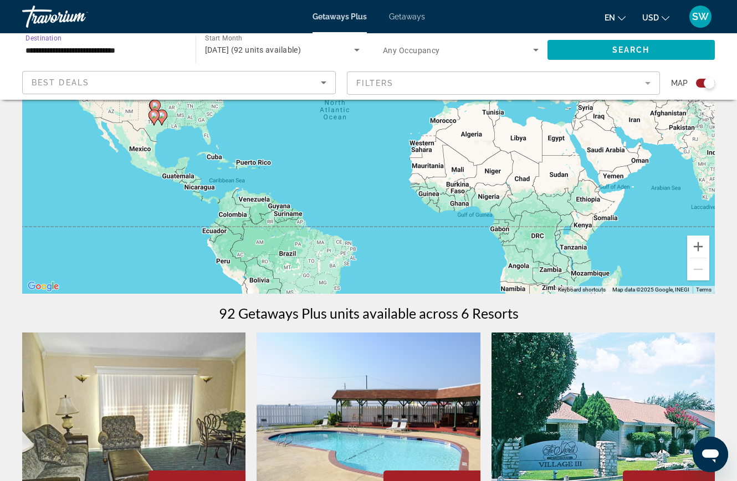
click at [167, 55] on input "**********" at bounding box center [103, 50] width 156 height 13
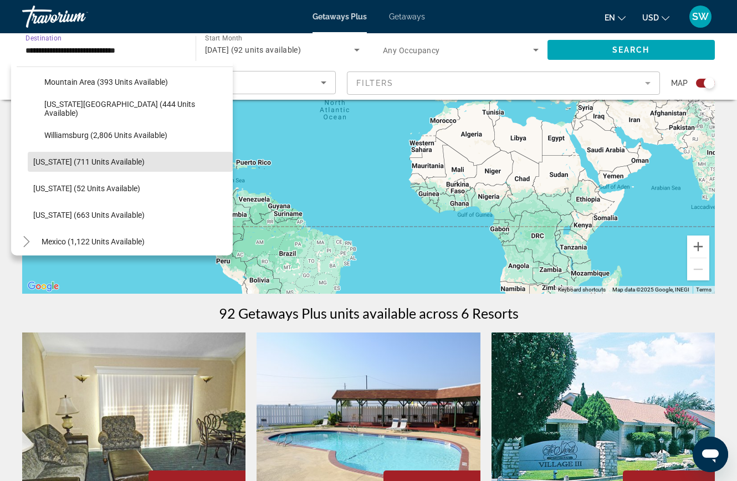
scroll to position [1053, 0]
click at [55, 162] on span "[US_STATE] (711 units available)" at bounding box center [88, 161] width 111 height 9
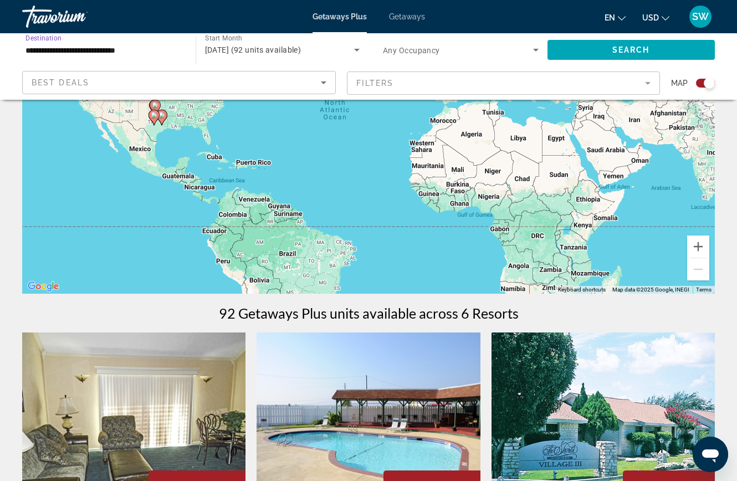
click at [151, 54] on input "**********" at bounding box center [103, 50] width 156 height 13
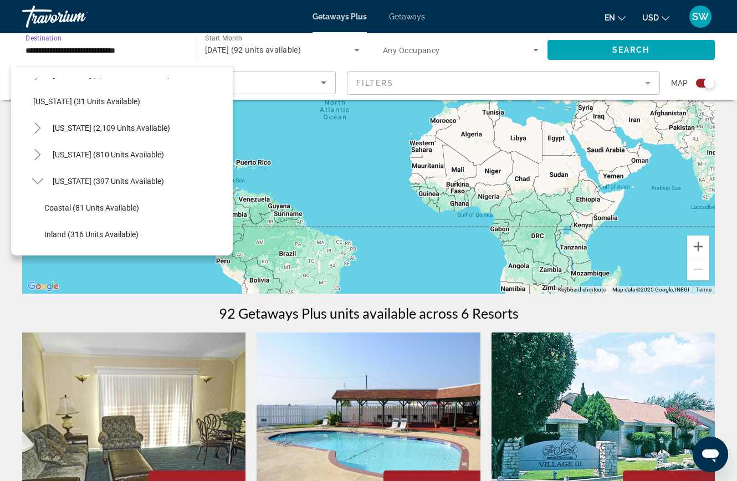
scroll to position [795, 0]
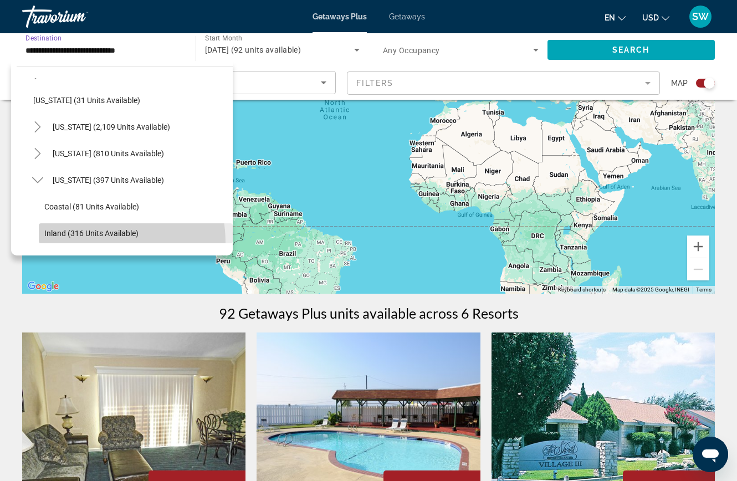
click at [84, 243] on span "Search widget" at bounding box center [136, 233] width 194 height 27
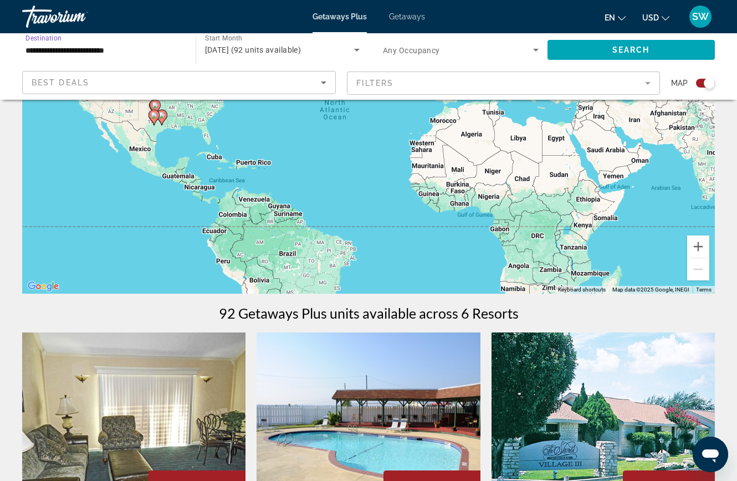
click at [157, 44] on input "**********" at bounding box center [103, 50] width 156 height 13
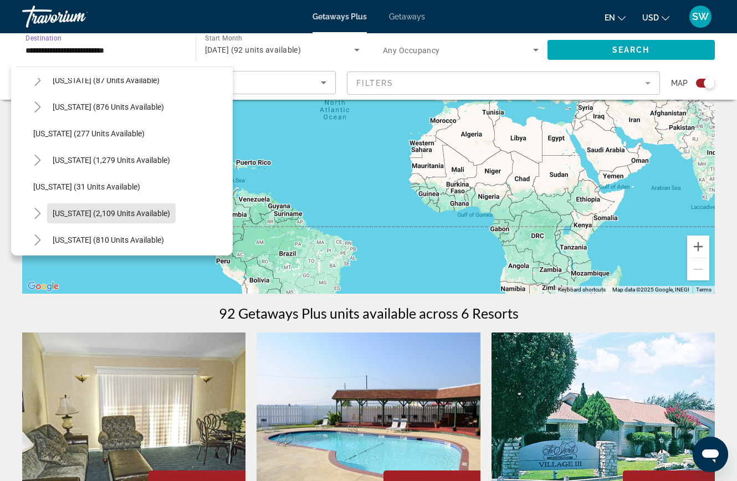
scroll to position [710, 0]
click at [39, 210] on icon "Toggle South Carolina (2,109 units available)" at bounding box center [37, 211] width 11 height 11
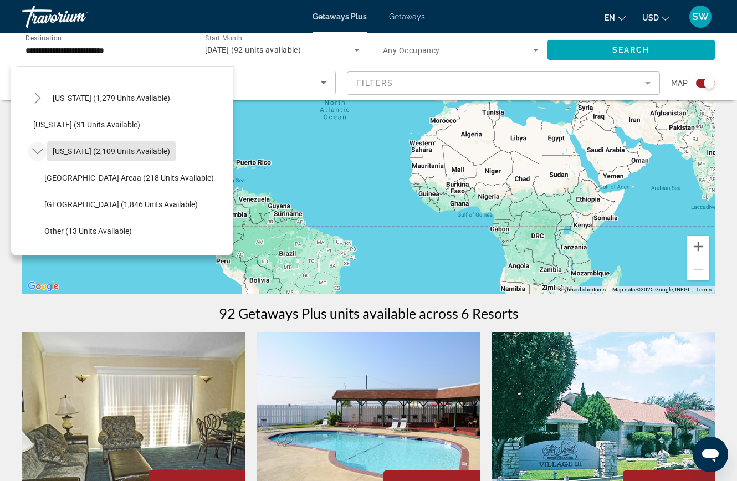
scroll to position [774, 0]
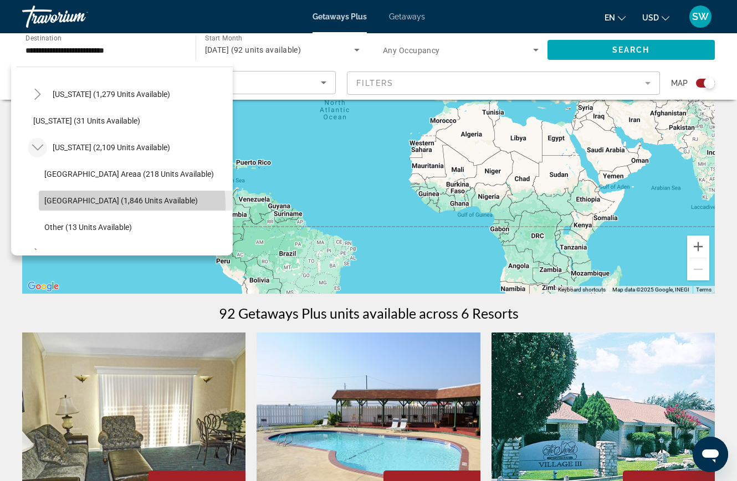
click at [85, 206] on span "Search widget" at bounding box center [136, 200] width 194 height 27
type input "**********"
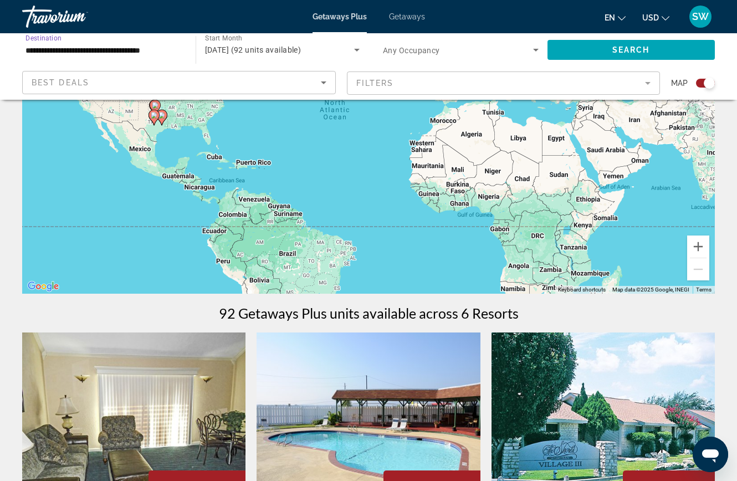
click at [357, 50] on icon "Search widget" at bounding box center [357, 50] width 6 height 3
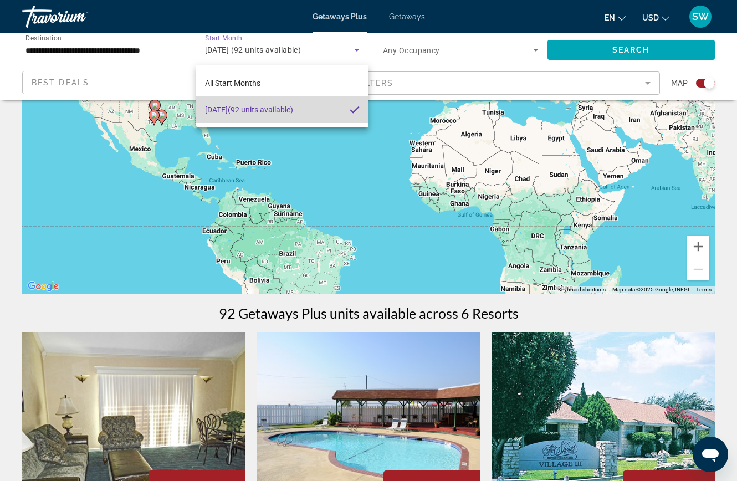
click at [335, 115] on mat-option "[DATE] (92 units available)" at bounding box center [282, 109] width 173 height 27
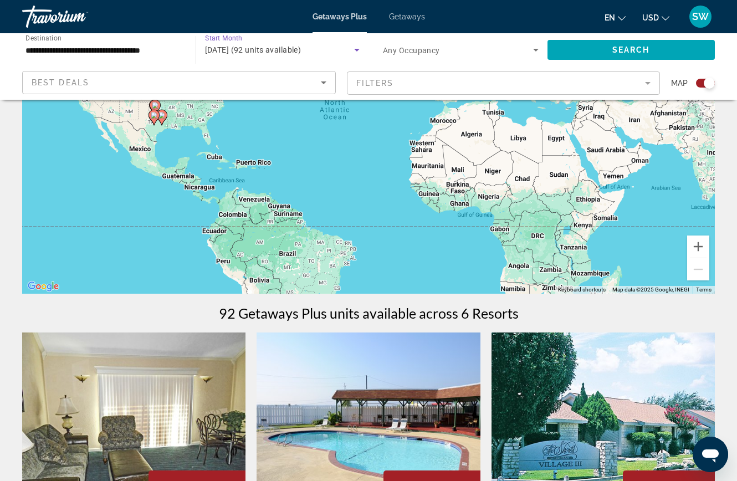
click at [347, 48] on div "[DATE] (92 units available)" at bounding box center [280, 49] width 150 height 13
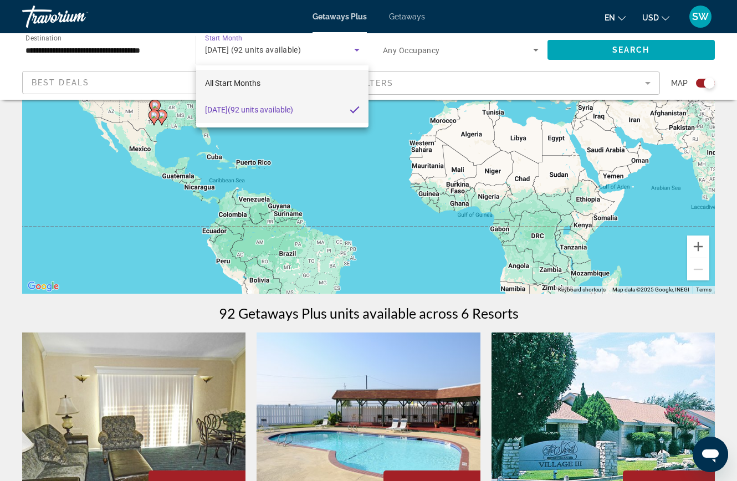
click at [263, 84] on mat-option "All Start Months" at bounding box center [282, 83] width 173 height 27
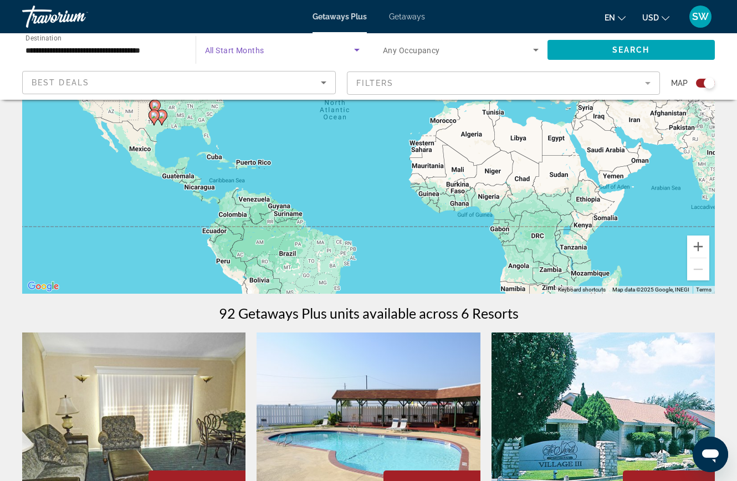
click at [357, 50] on icon "Search widget" at bounding box center [357, 50] width 6 height 3
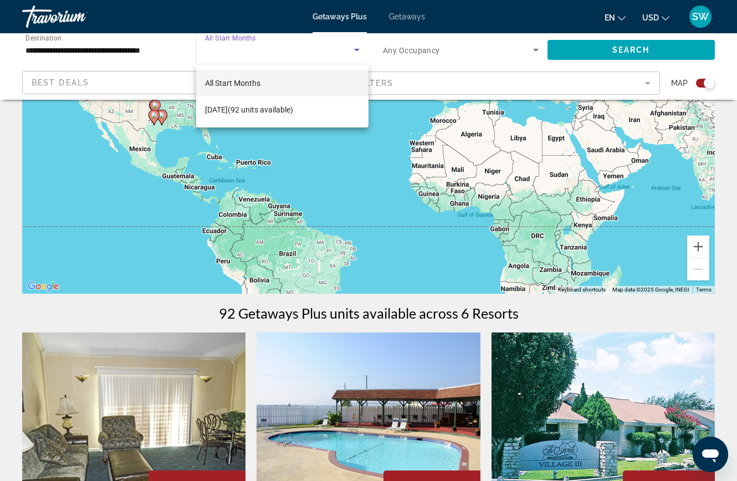
click at [229, 90] on mat-option "All Start Months" at bounding box center [282, 83] width 173 height 27
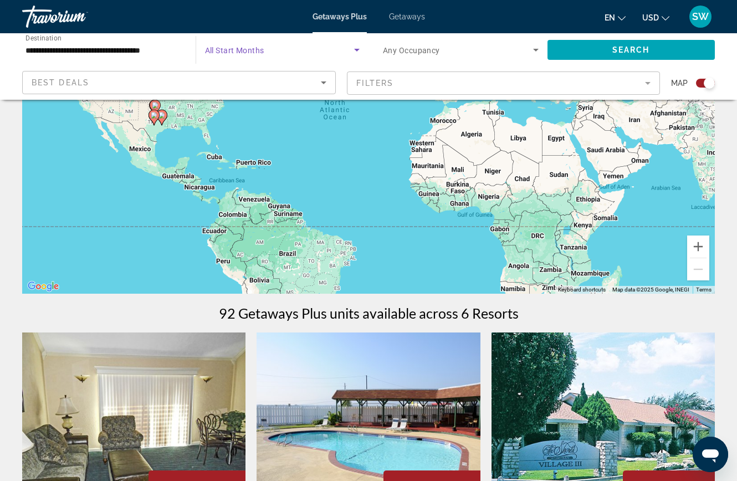
click at [347, 50] on span "Search widget" at bounding box center [280, 49] width 150 height 13
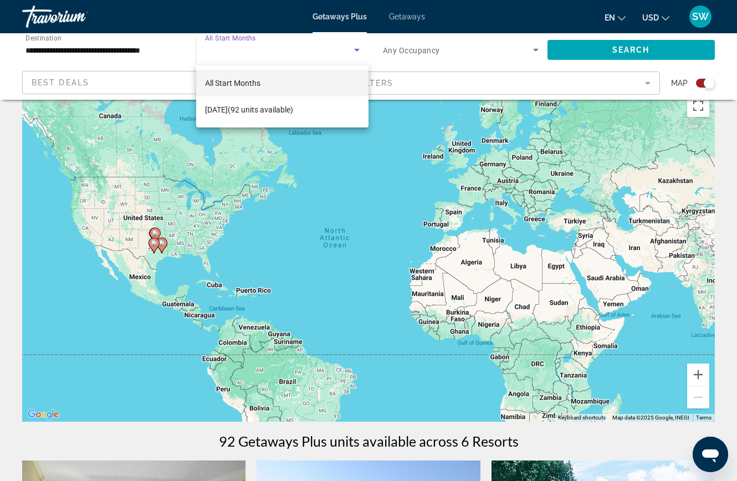
scroll to position [0, 0]
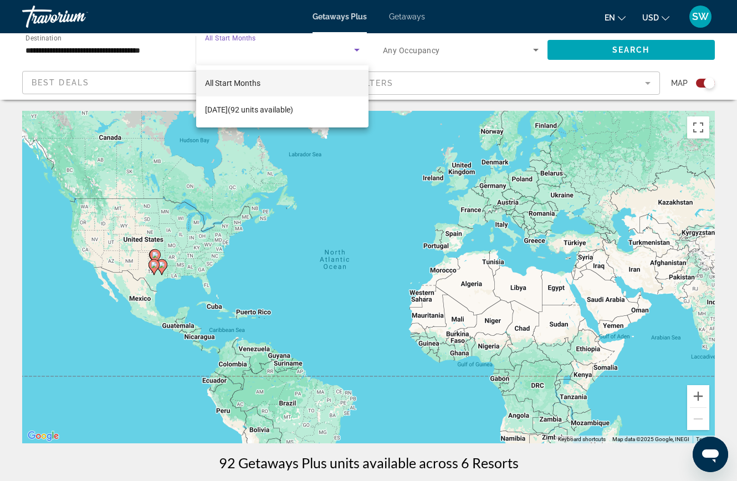
click at [230, 40] on div at bounding box center [368, 240] width 737 height 481
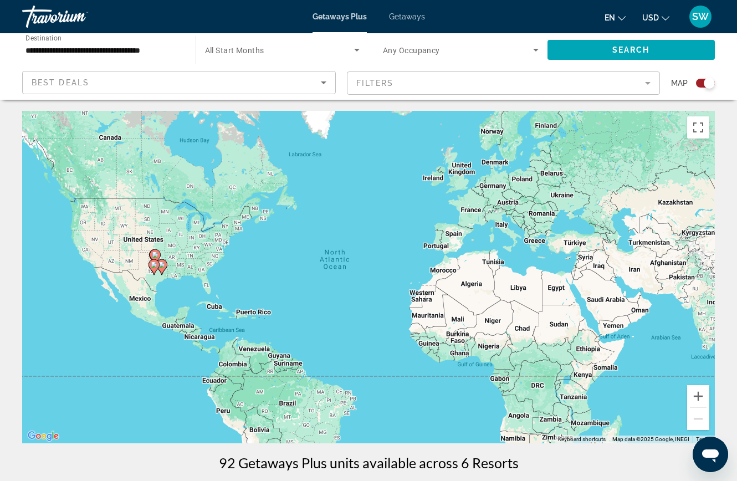
click at [355, 48] on icon "Search widget" at bounding box center [356, 49] width 13 height 13
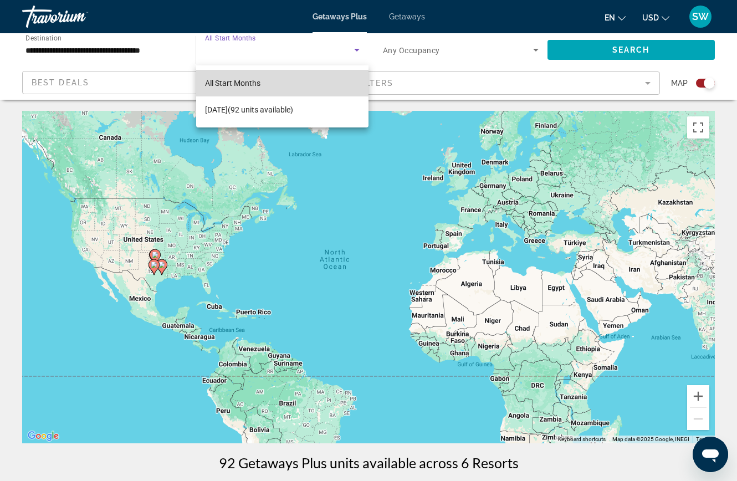
click at [301, 84] on mat-option "All Start Months" at bounding box center [282, 83] width 173 height 27
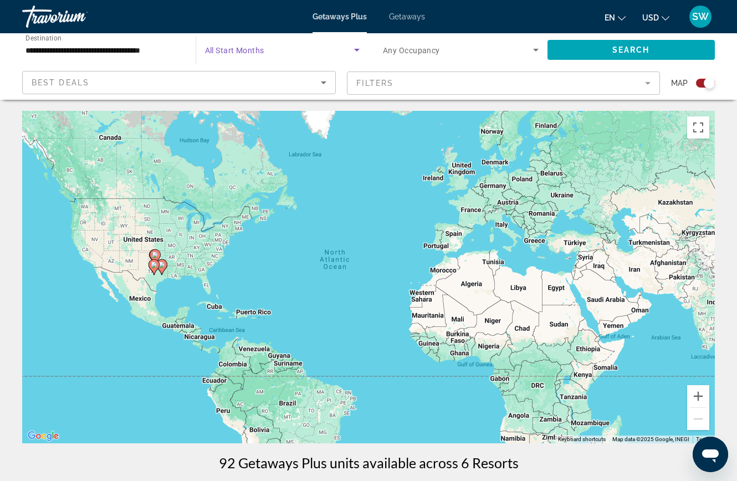
click at [357, 50] on icon "Search widget" at bounding box center [357, 50] width 6 height 3
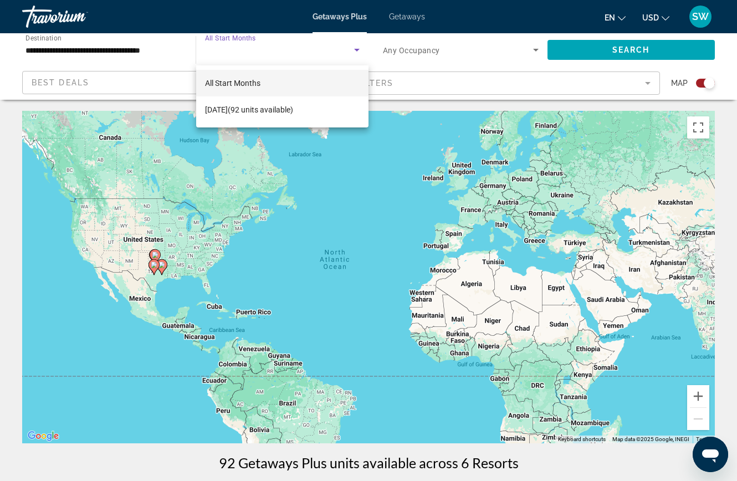
click at [304, 84] on mat-option "All Start Months" at bounding box center [282, 83] width 173 height 27
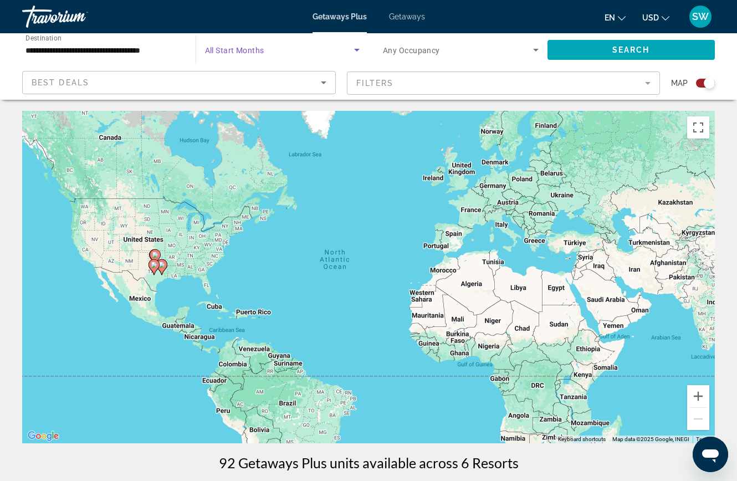
click at [525, 47] on span "Search widget" at bounding box center [458, 49] width 150 height 13
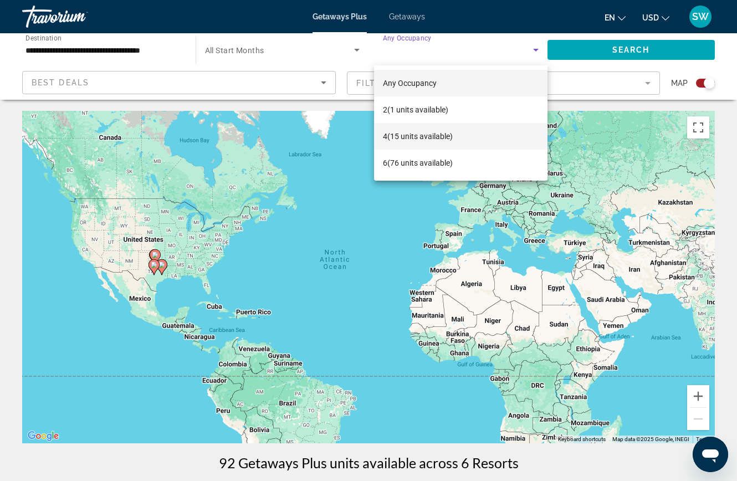
click at [460, 139] on mat-option "4 (15 units available)" at bounding box center [460, 136] width 173 height 27
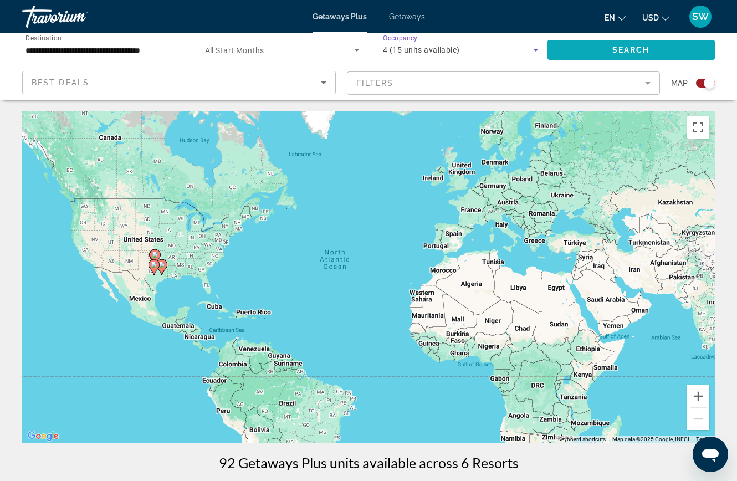
click at [648, 54] on span "Search" at bounding box center [631, 49] width 38 height 9
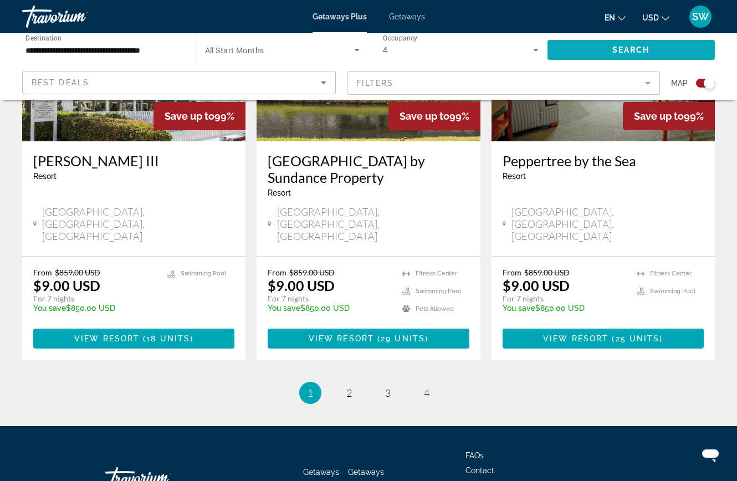
scroll to position [1750, 0]
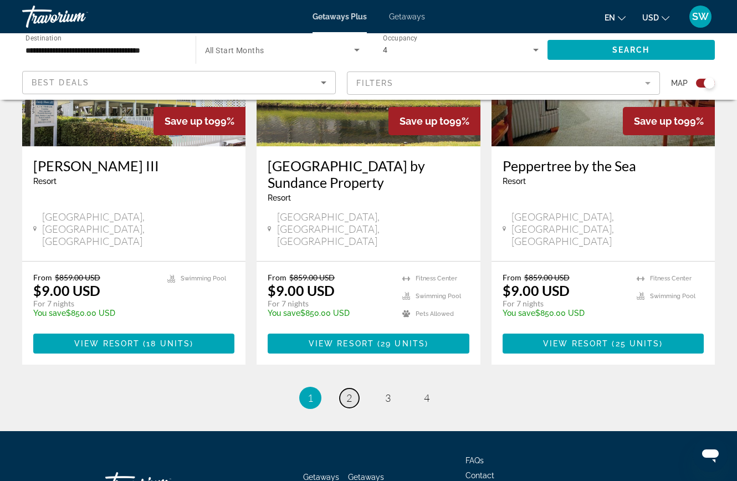
click at [350, 388] on link "page 2" at bounding box center [349, 397] width 19 height 19
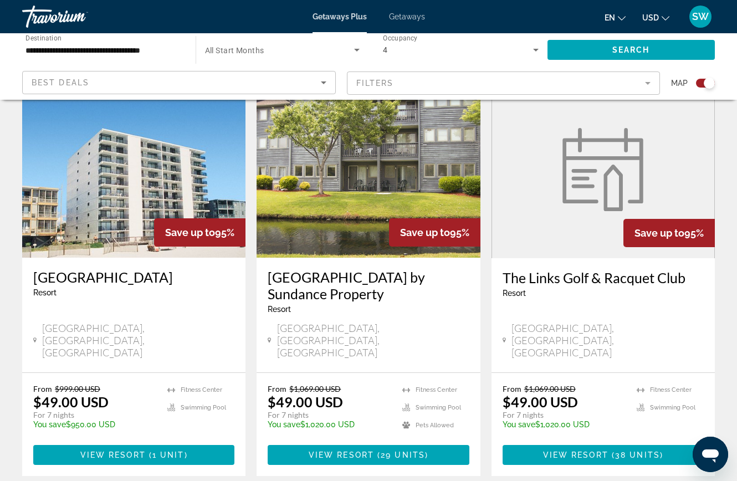
scroll to position [401, 0]
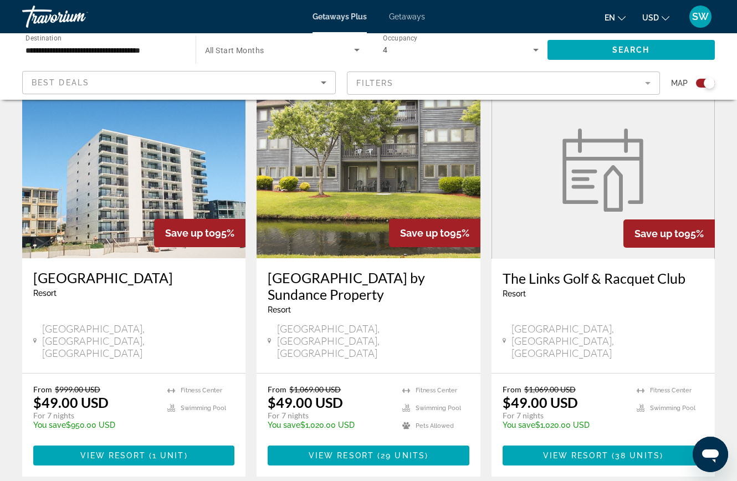
click at [97, 272] on h3 "[GEOGRAPHIC_DATA]" at bounding box center [133, 277] width 201 height 17
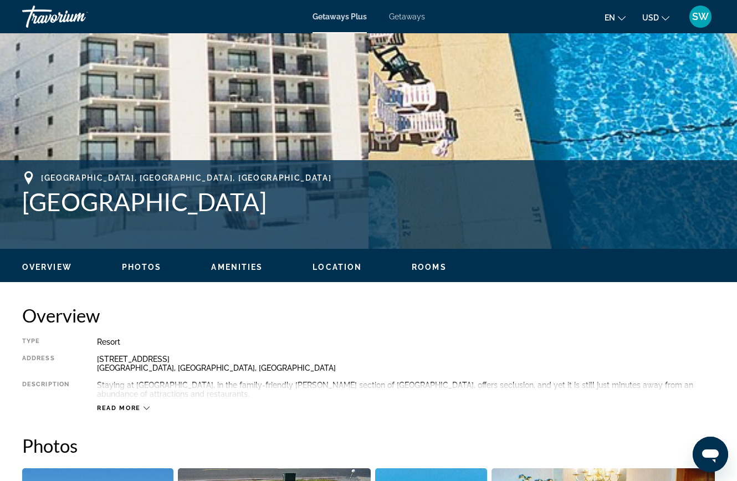
scroll to position [351, 0]
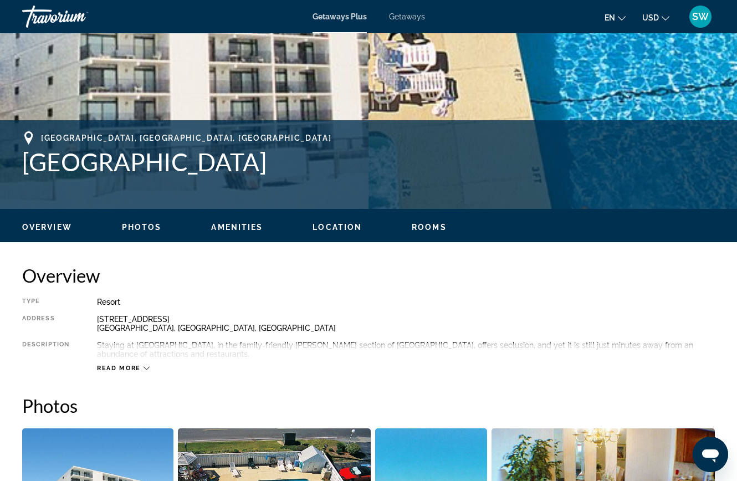
click at [146, 368] on icon "Main content" at bounding box center [147, 368] width 6 height 6
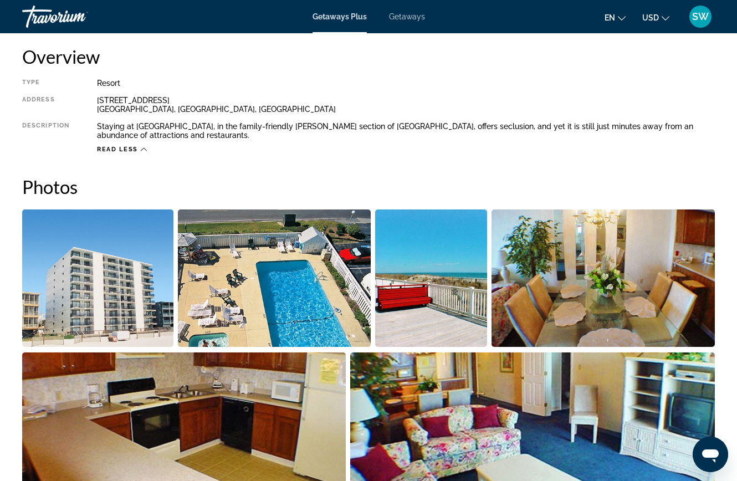
scroll to position [570, 0]
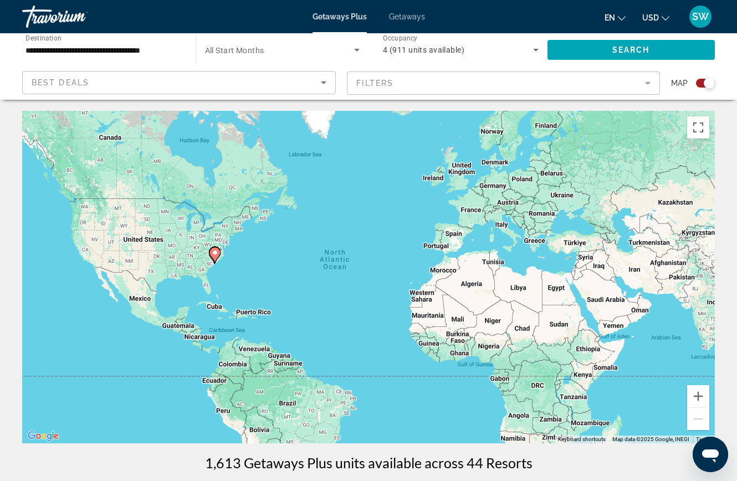
click at [355, 50] on icon "Search widget" at bounding box center [356, 49] width 13 height 13
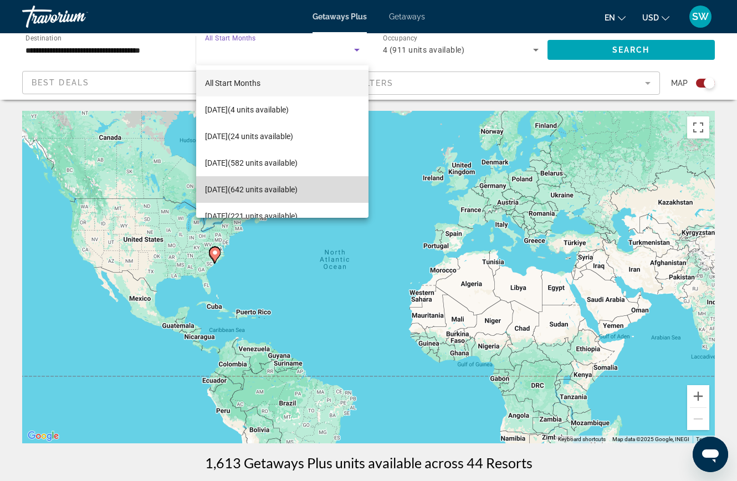
click at [290, 190] on span "[DATE] (642 units available)" at bounding box center [251, 189] width 93 height 13
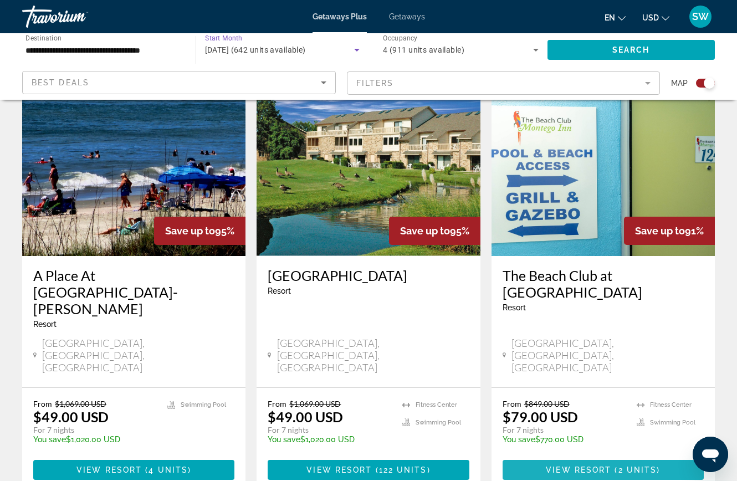
scroll to position [1722, 0]
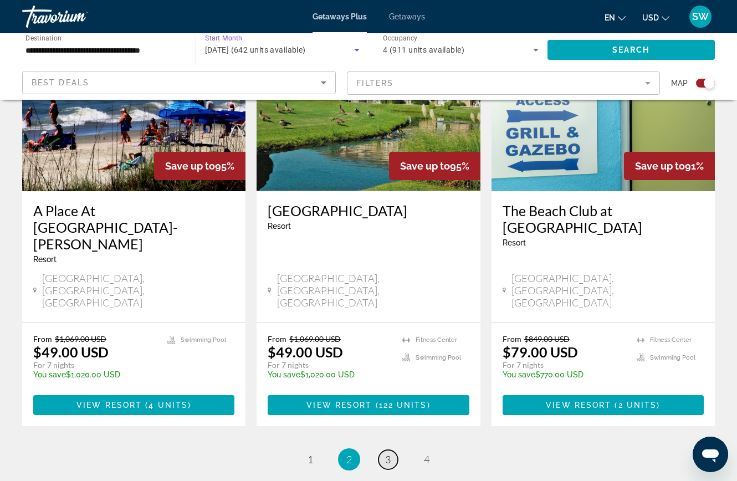
click at [388, 453] on span "3" at bounding box center [388, 459] width 6 height 12
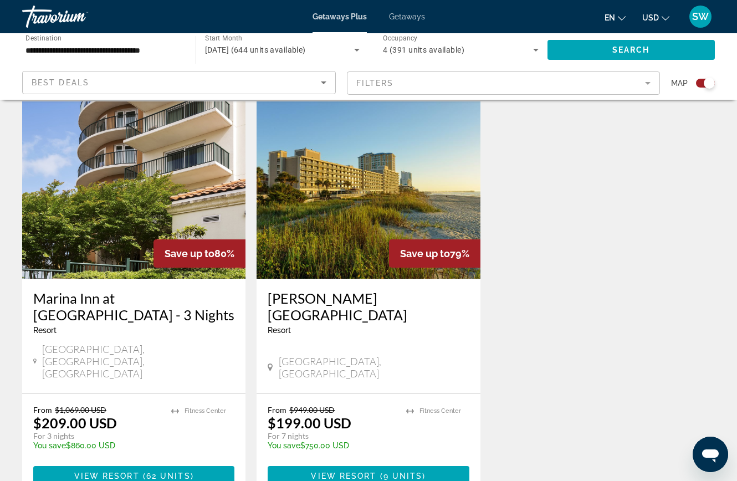
scroll to position [1755, 0]
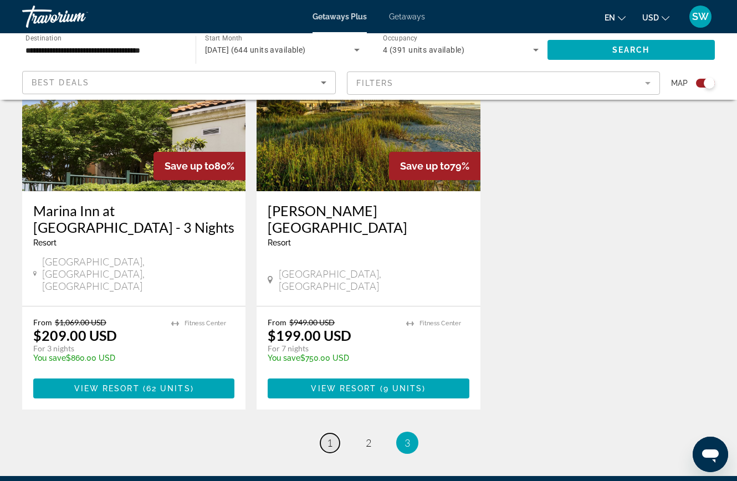
click at [329, 437] on span "1" at bounding box center [330, 443] width 6 height 12
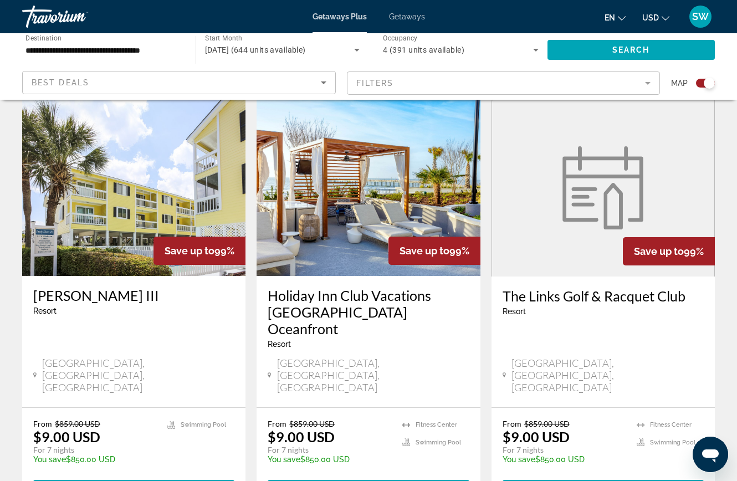
scroll to position [802, 0]
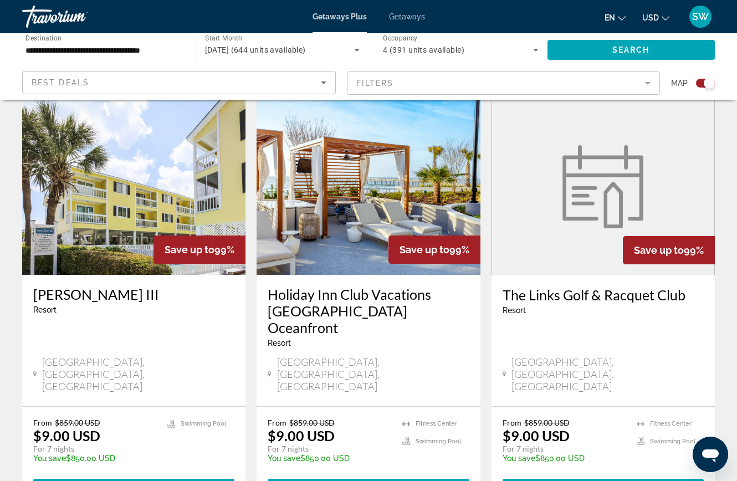
click at [321, 286] on h3 "Holiday Inn Club Vacations [GEOGRAPHIC_DATA] Oceanfront" at bounding box center [368, 311] width 201 height 50
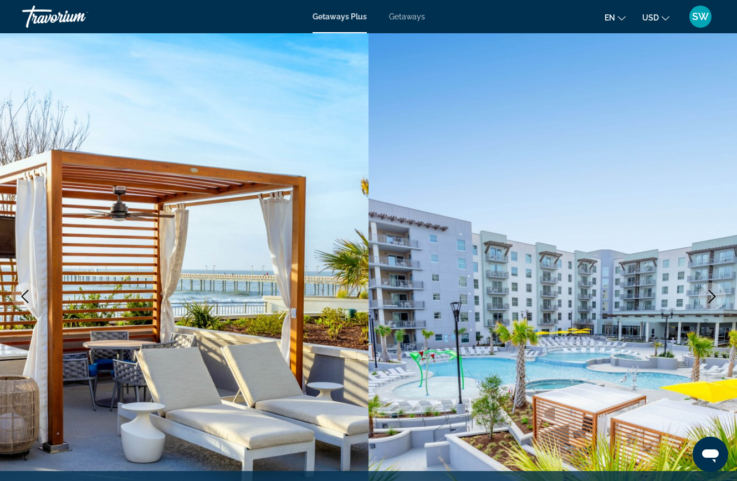
click at [711, 296] on icon "Next image" at bounding box center [711, 296] width 13 height 13
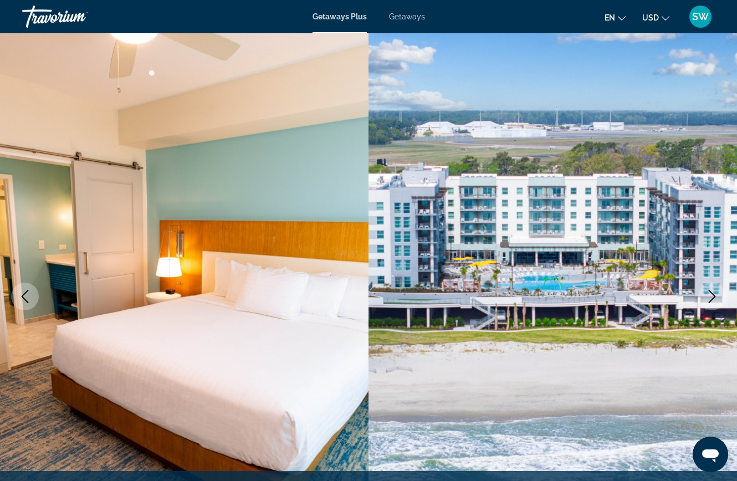
click at [711, 301] on icon "Next image" at bounding box center [711, 296] width 13 height 13
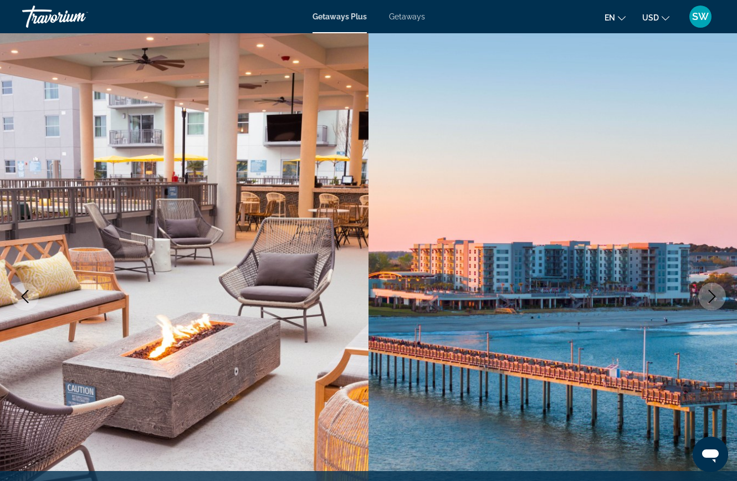
click at [709, 306] on button "Next image" at bounding box center [712, 297] width 28 height 28
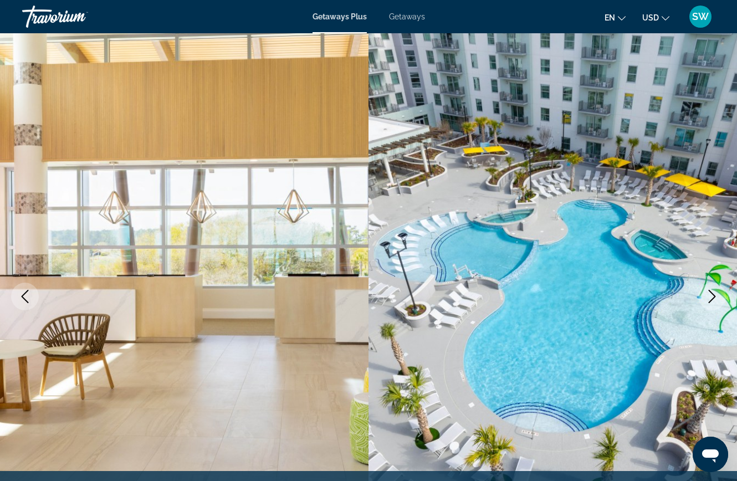
click at [703, 299] on button "Next image" at bounding box center [712, 297] width 28 height 28
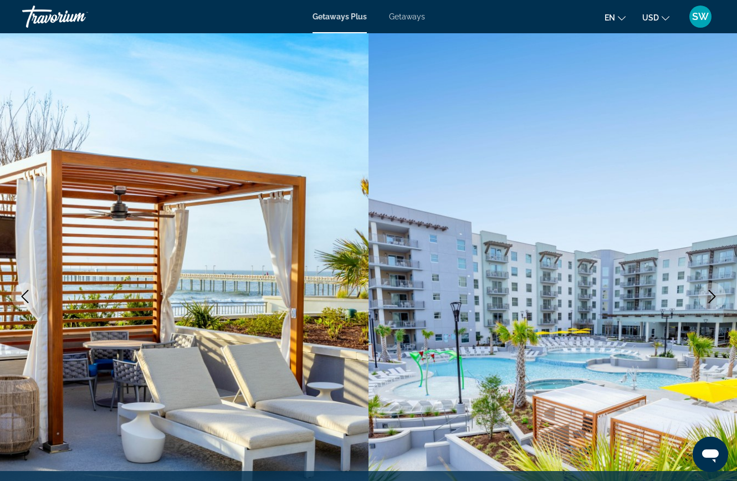
click at [707, 300] on icon "Next image" at bounding box center [711, 296] width 13 height 13
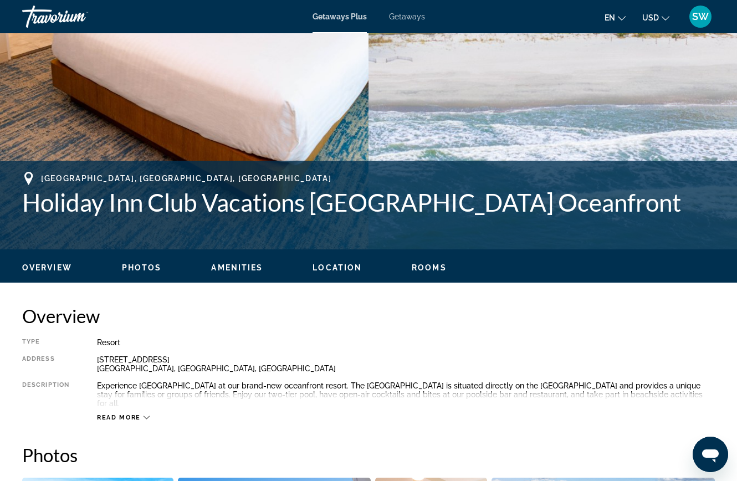
scroll to position [315, 0]
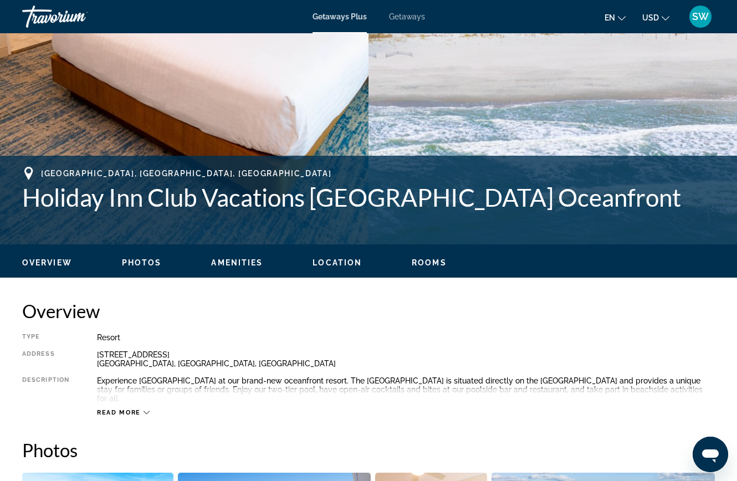
click at [135, 409] on span "Read more" at bounding box center [119, 412] width 44 height 7
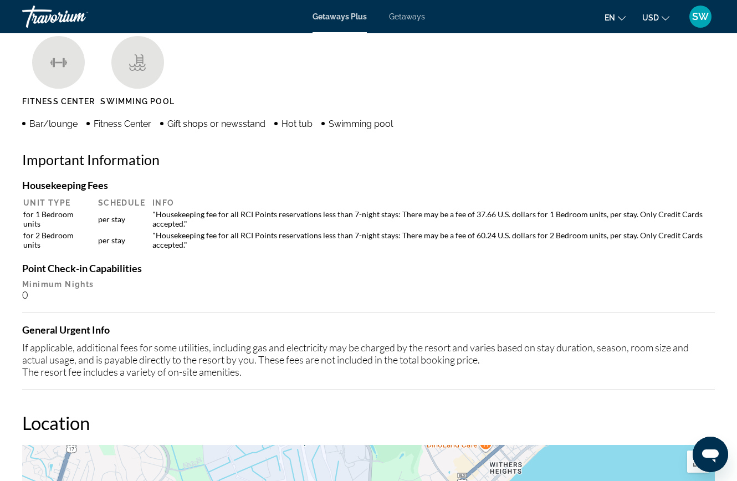
scroll to position [1092, 0]
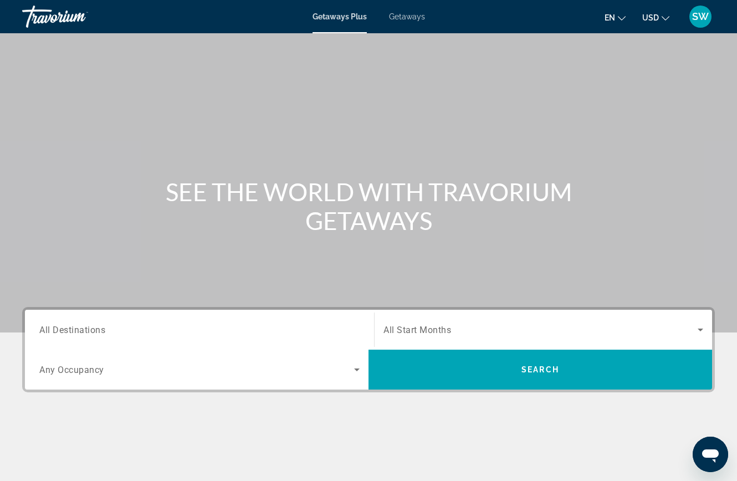
click at [404, 12] on span "Getaways" at bounding box center [407, 16] width 36 height 9
click at [296, 367] on span "Search widget" at bounding box center [196, 369] width 315 height 13
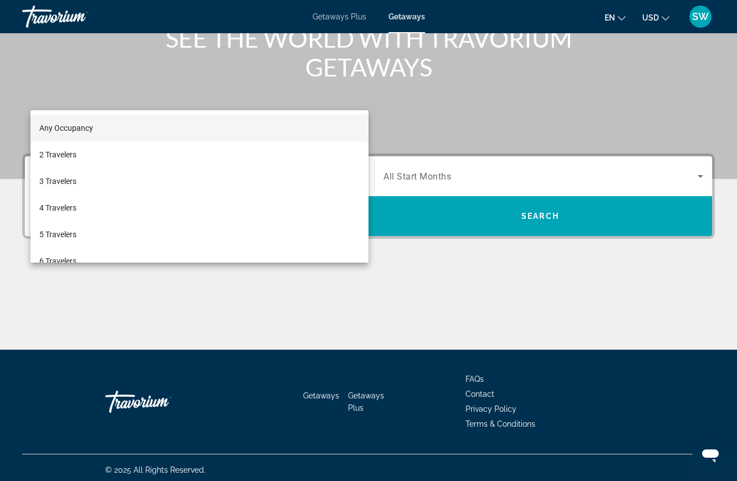
scroll to position [158, 0]
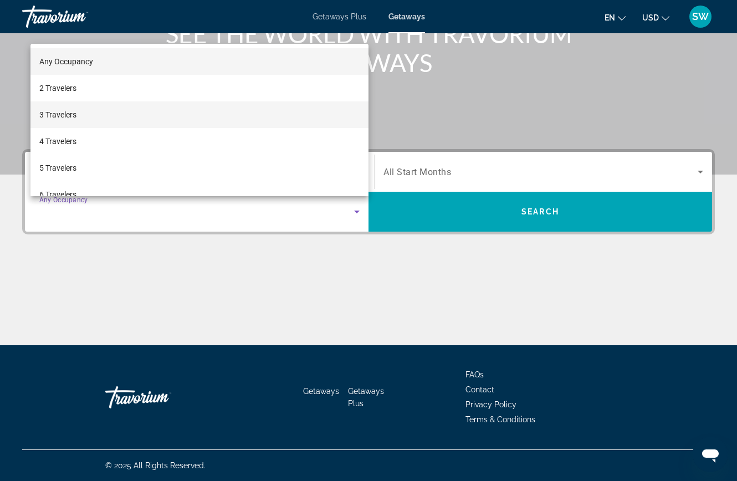
click at [65, 115] on span "3 Travelers" at bounding box center [57, 114] width 37 height 13
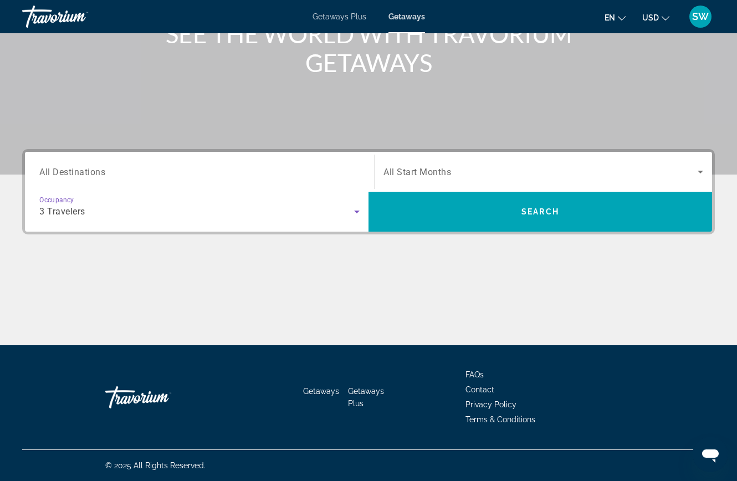
click at [107, 174] on input "Destination All Destinations" at bounding box center [199, 172] width 320 height 13
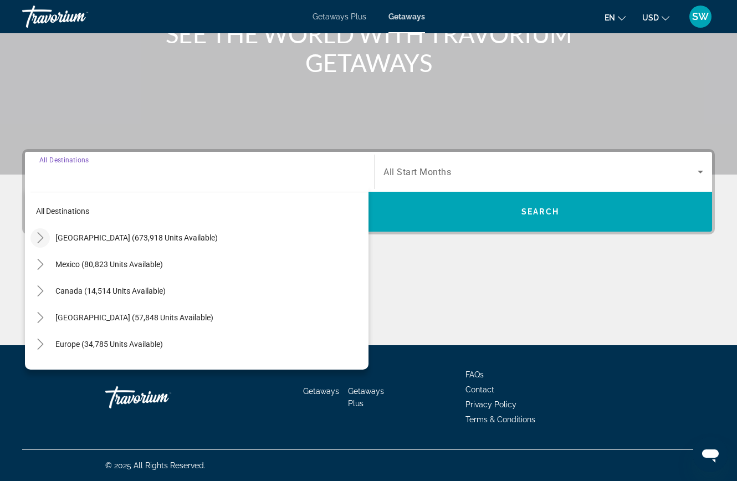
click at [38, 234] on icon "Toggle United States (673,918 units available)" at bounding box center [40, 237] width 11 height 11
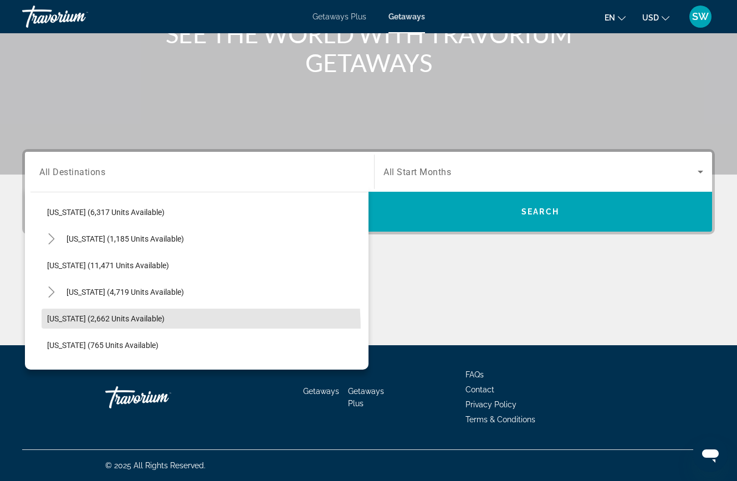
scroll to position [406, 0]
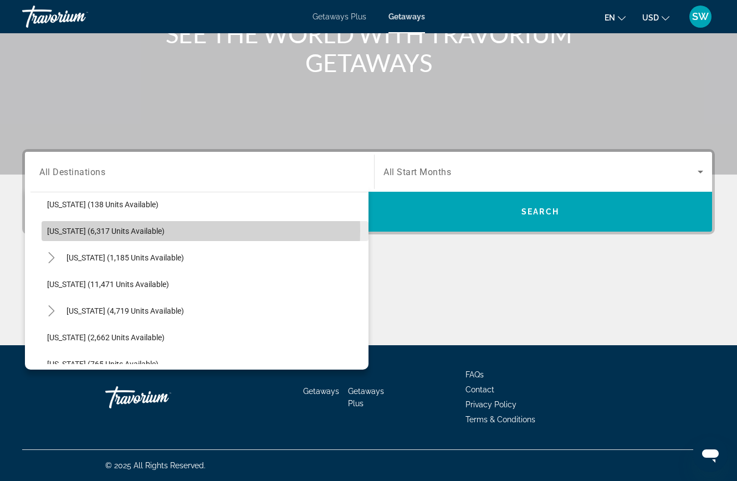
click at [58, 231] on span "[US_STATE] (6,317 units available)" at bounding box center [105, 231] width 117 height 9
type input "**********"
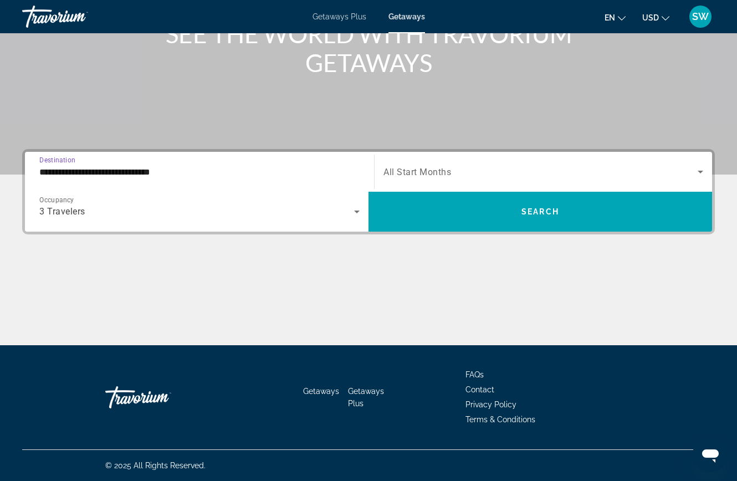
click at [54, 166] on input "**********" at bounding box center [199, 172] width 320 height 13
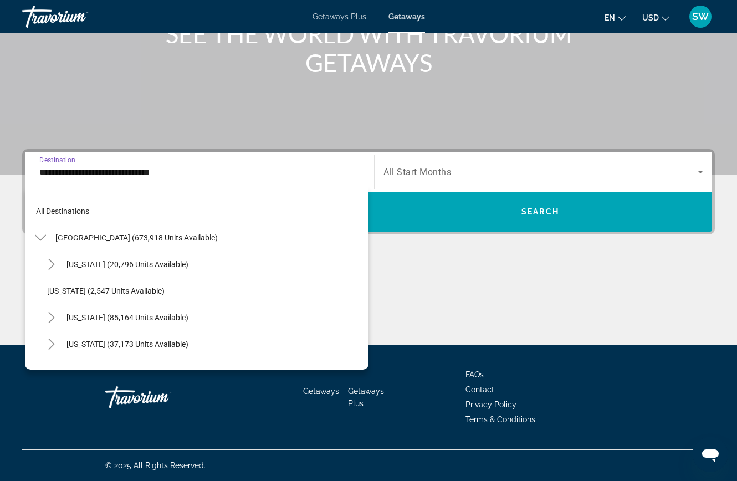
scroll to position [359, 0]
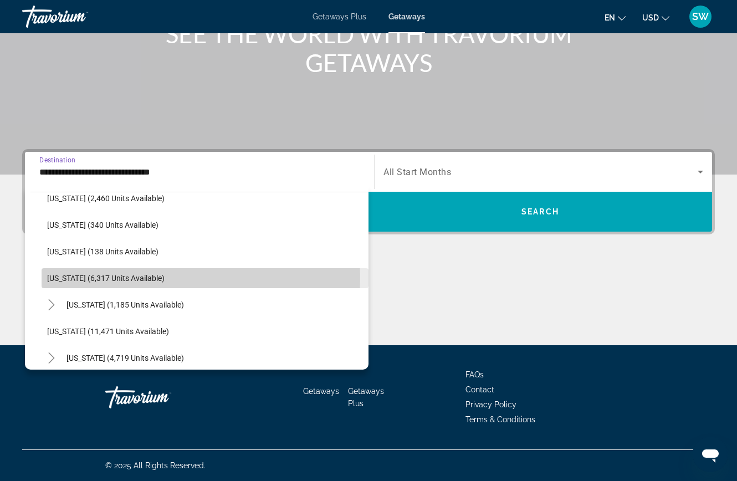
click at [46, 278] on span "Search widget" at bounding box center [205, 278] width 327 height 27
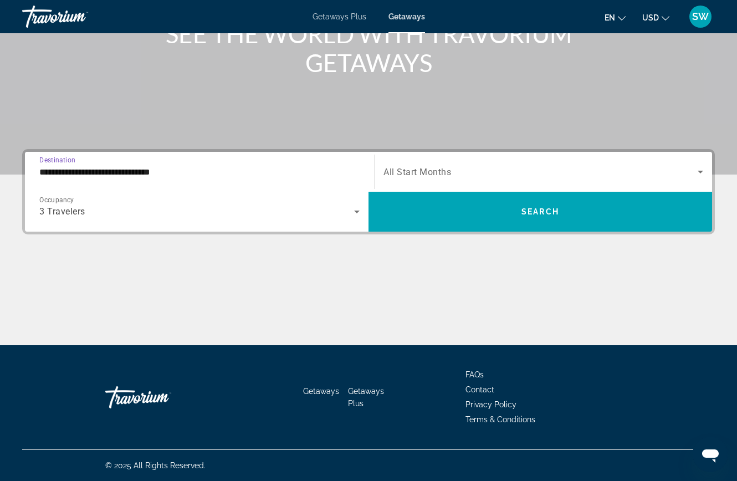
click at [472, 177] on span "Search widget" at bounding box center [540, 171] width 314 height 13
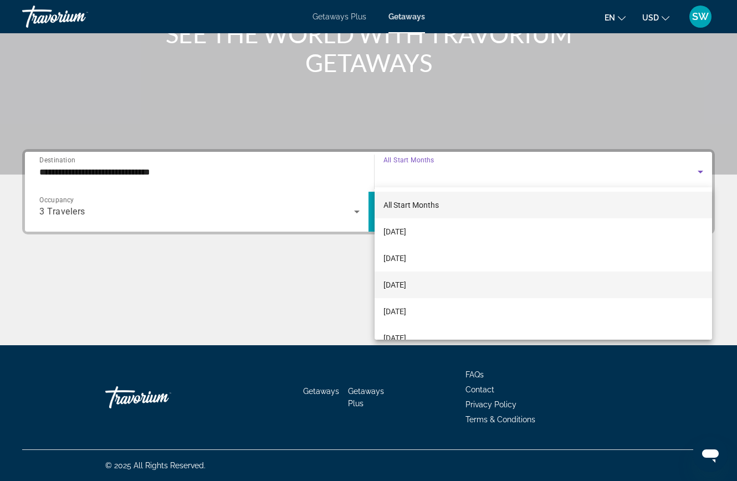
click at [393, 285] on span "[DATE]" at bounding box center [394, 284] width 23 height 13
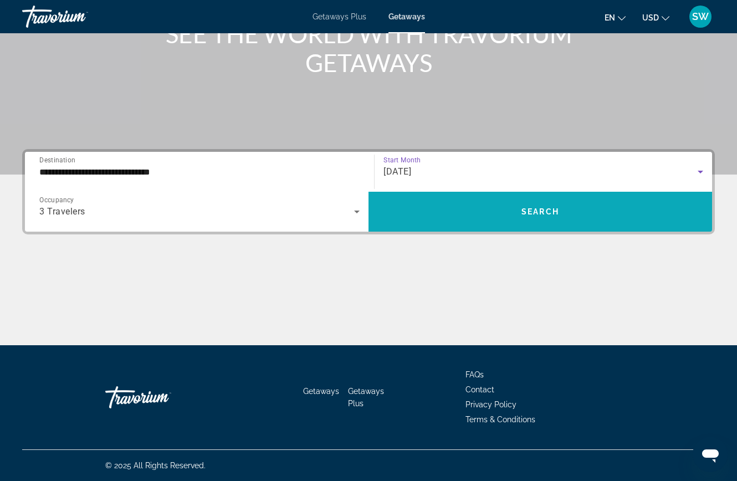
click at [420, 206] on span "Search widget" at bounding box center [540, 211] width 344 height 27
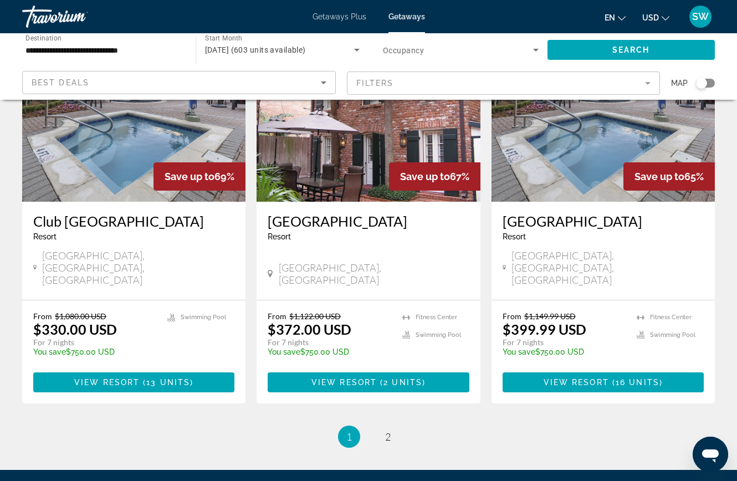
scroll to position [1428, 0]
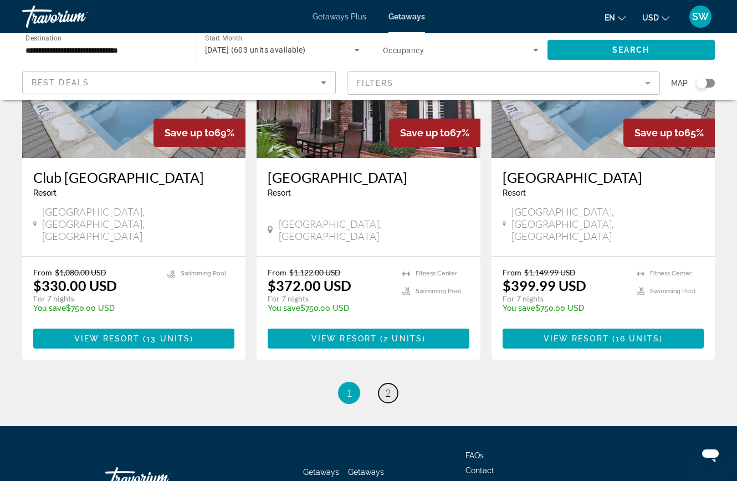
click at [382, 383] on link "page 2" at bounding box center [387, 392] width 19 height 19
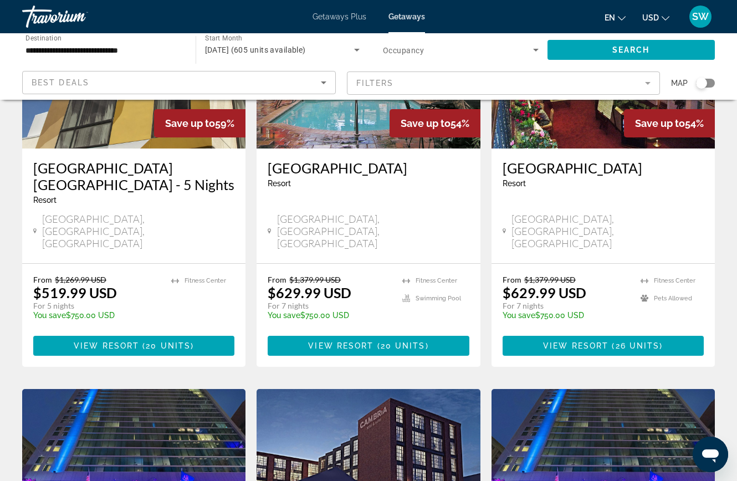
scroll to position [569, 0]
